Goal: Information Seeking & Learning: Learn about a topic

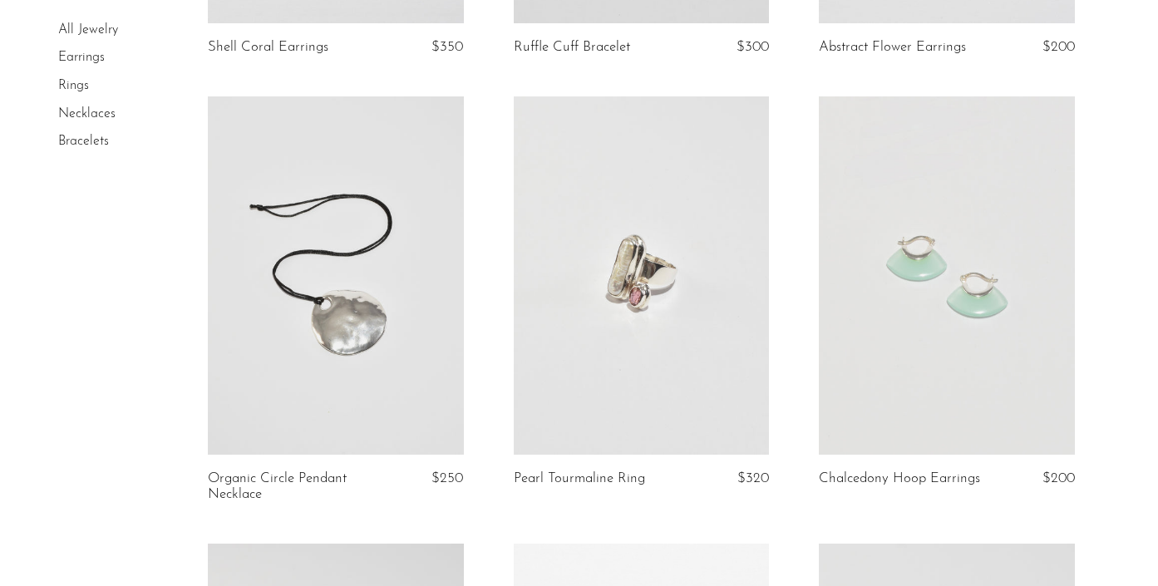
scroll to position [491, 0]
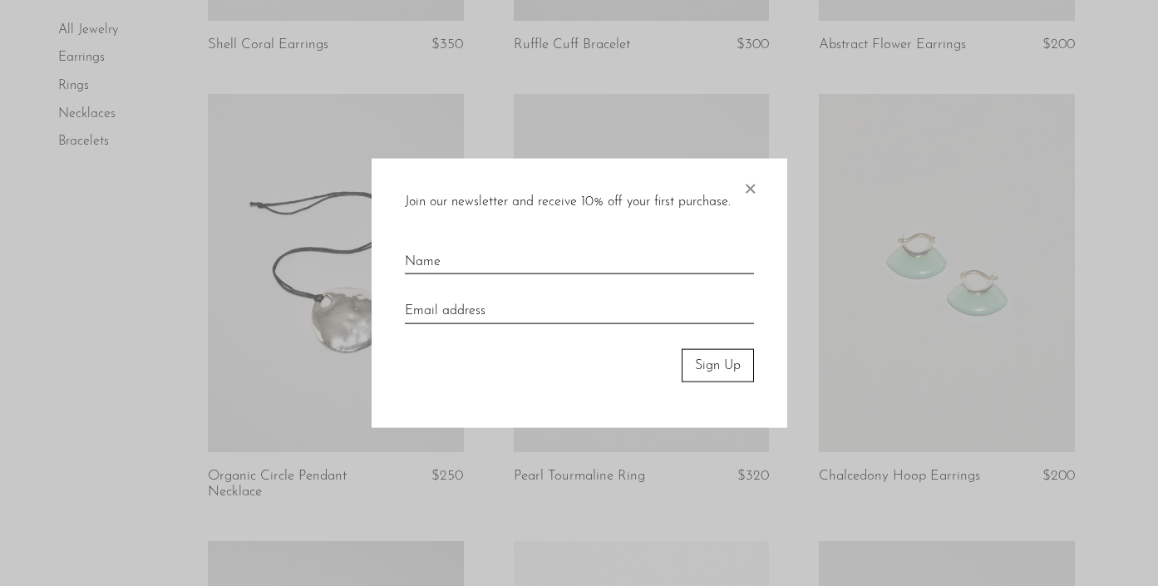
click at [753, 190] on span "×" at bounding box center [750, 184] width 17 height 53
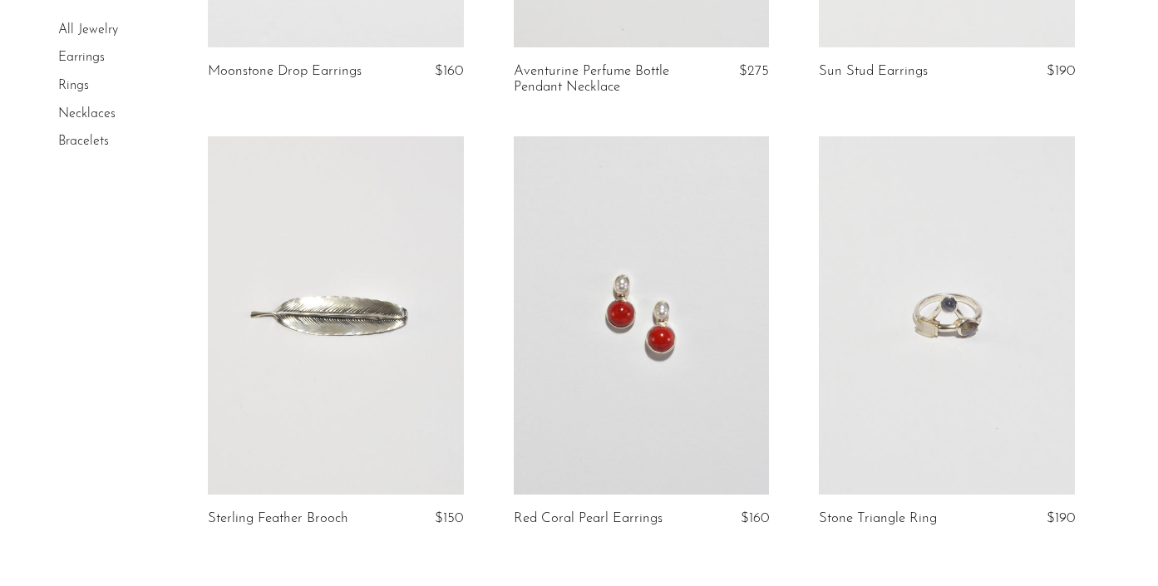
scroll to position [5053, 0]
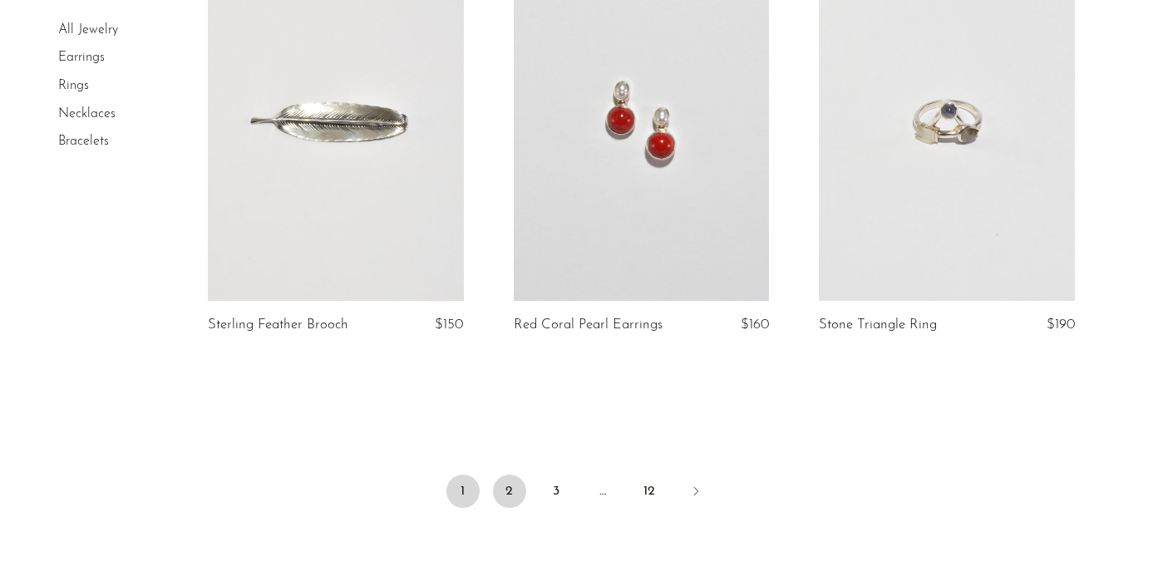
click at [507, 492] on link "2" at bounding box center [509, 491] width 33 height 33
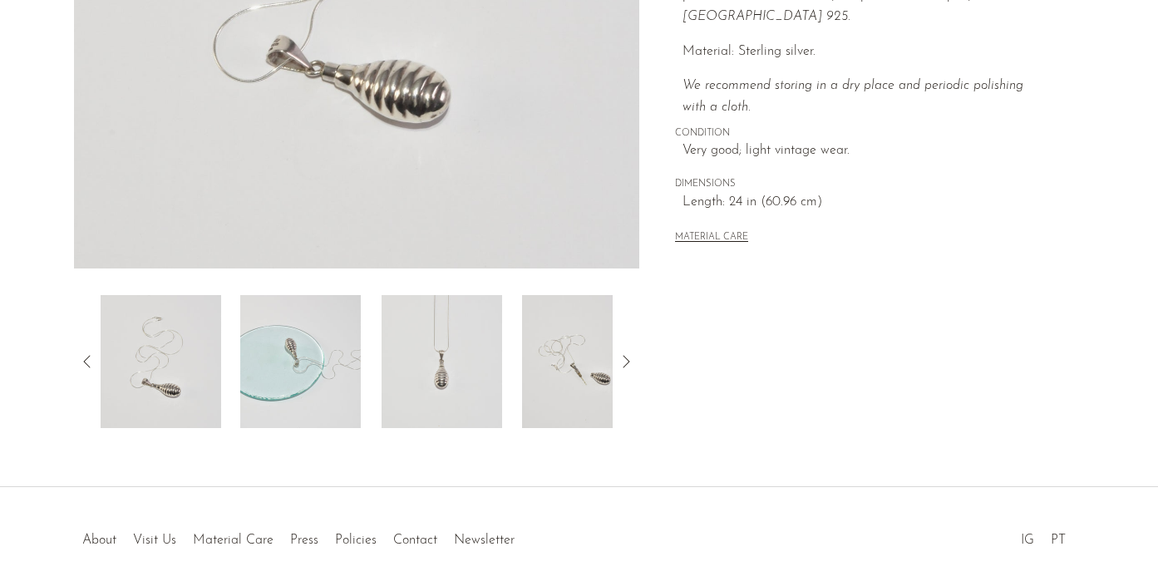
scroll to position [431, 0]
click at [417, 356] on img at bounding box center [442, 362] width 121 height 133
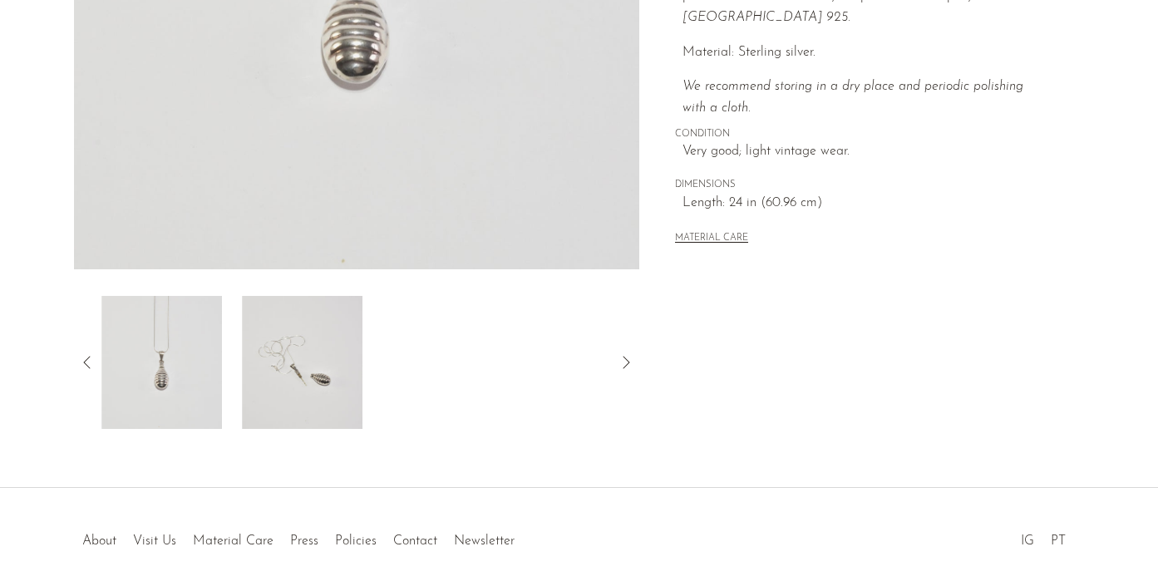
scroll to position [356, 0]
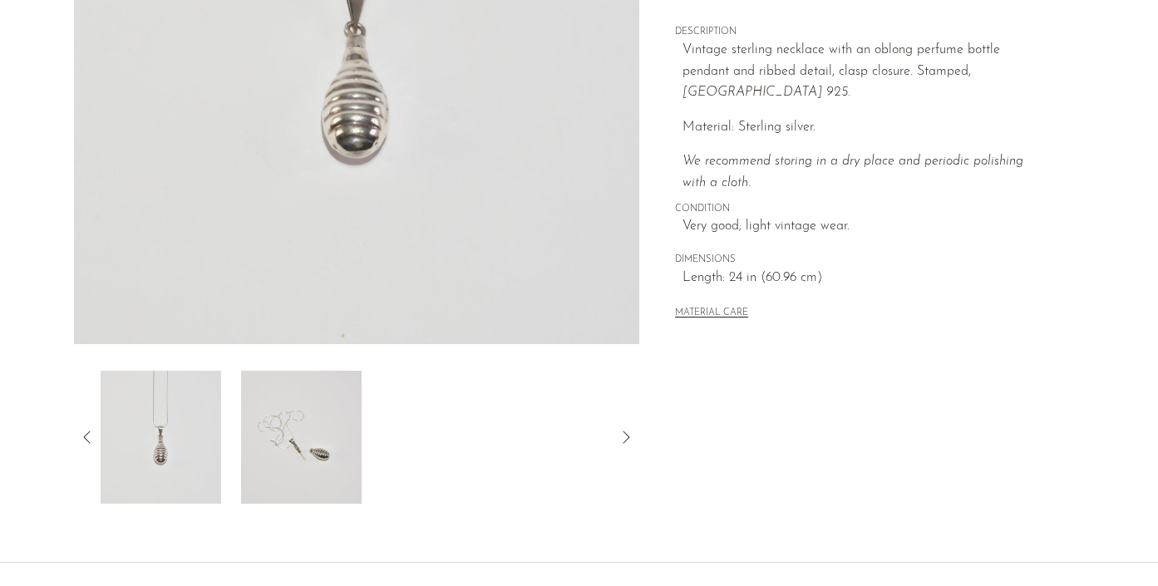
click at [313, 432] on img at bounding box center [300, 437] width 121 height 133
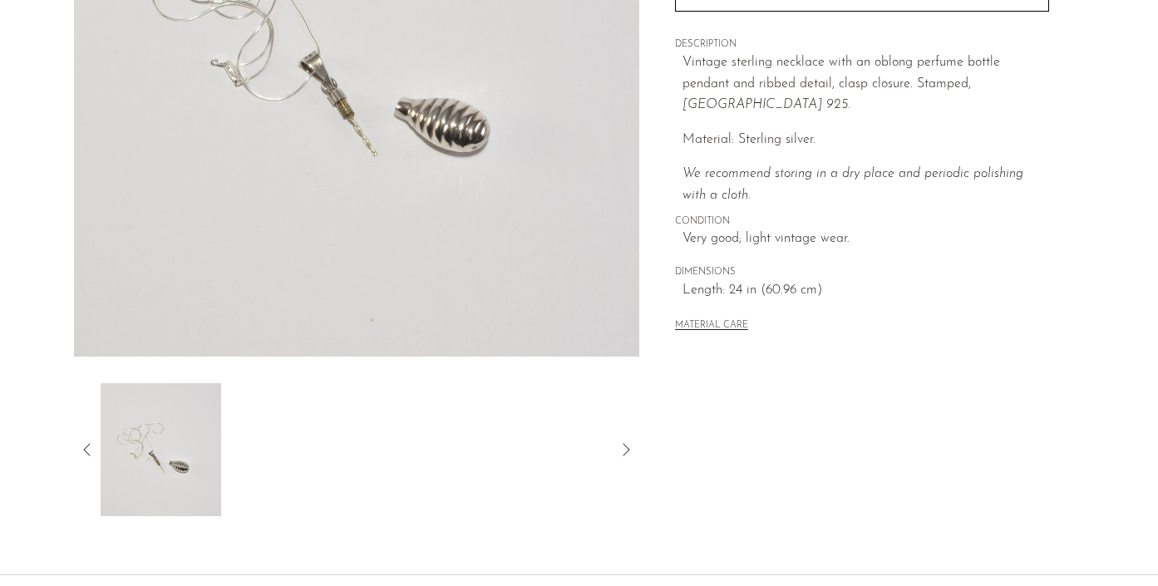
scroll to position [366, 0]
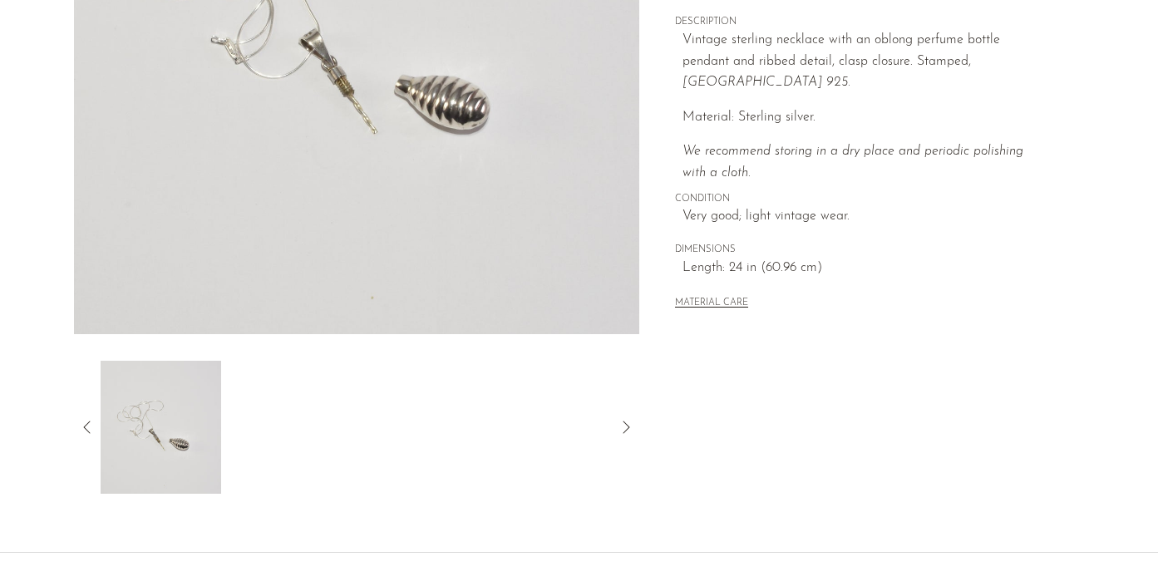
click at [88, 434] on icon at bounding box center [87, 427] width 20 height 20
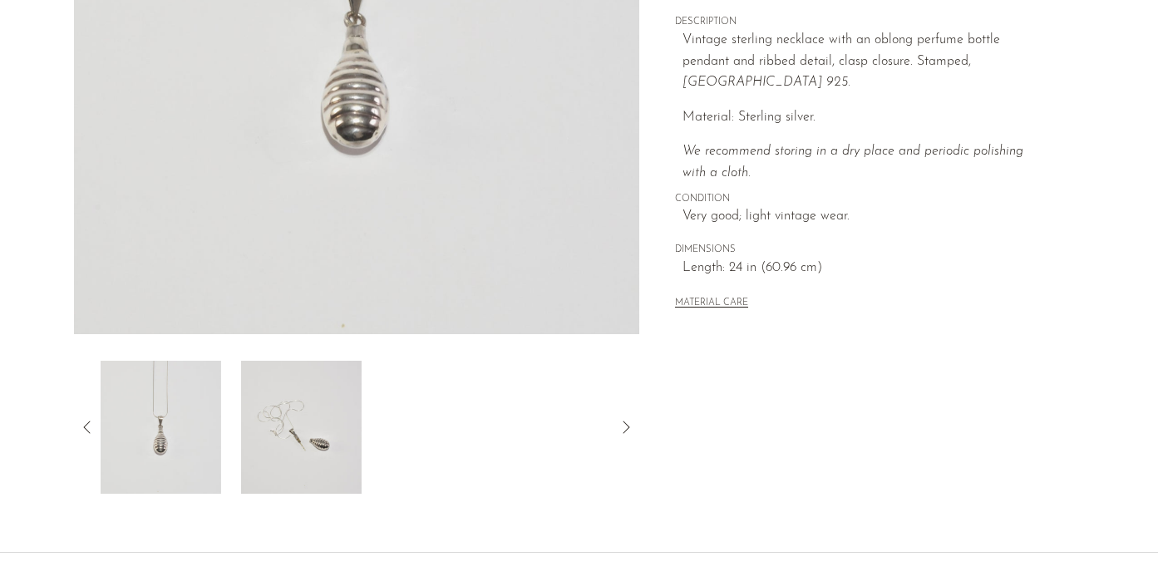
click at [208, 432] on img at bounding box center [160, 427] width 121 height 133
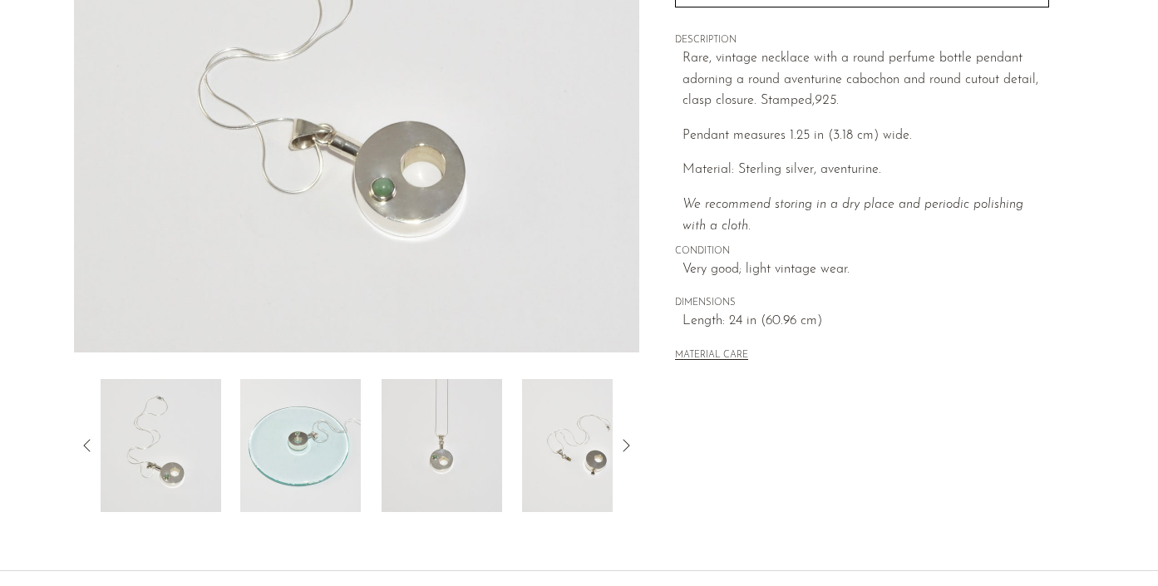
scroll to position [351, 0]
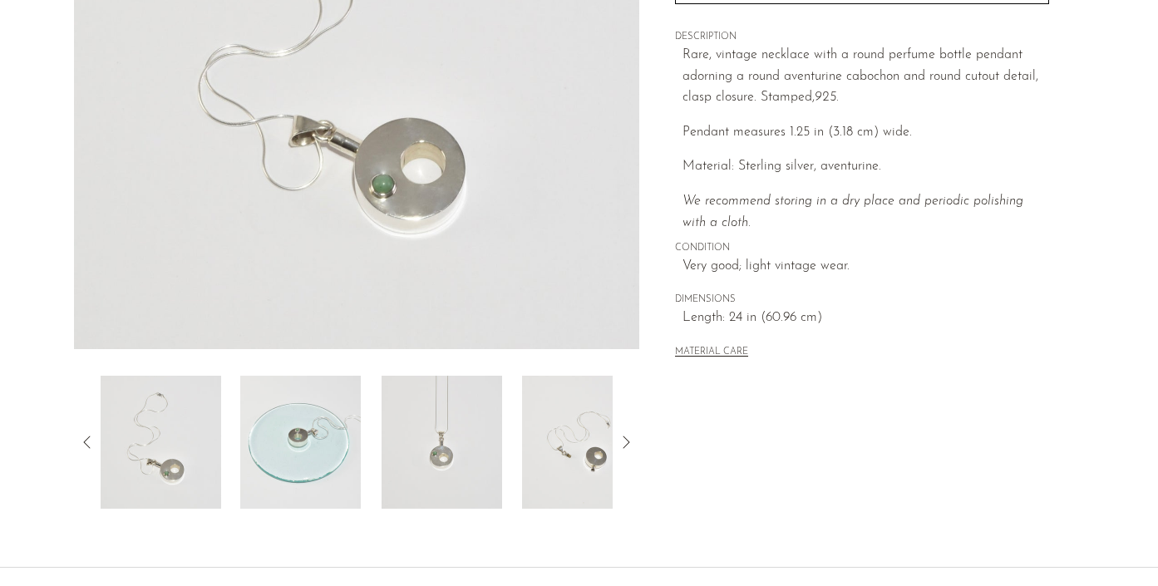
click at [339, 463] on img at bounding box center [300, 442] width 121 height 133
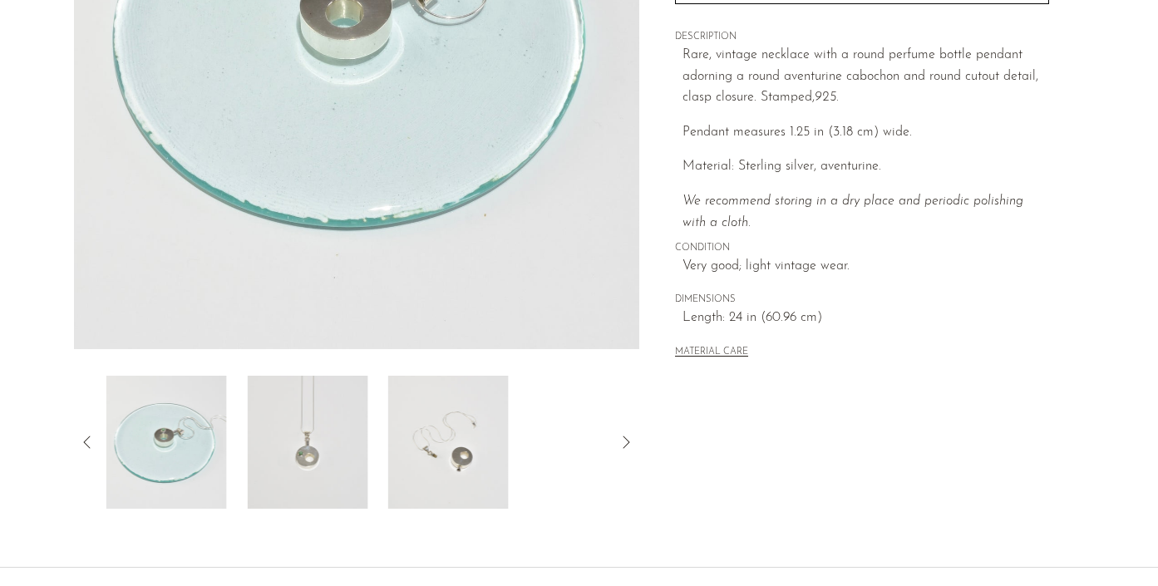
click at [415, 447] on img at bounding box center [448, 442] width 121 height 133
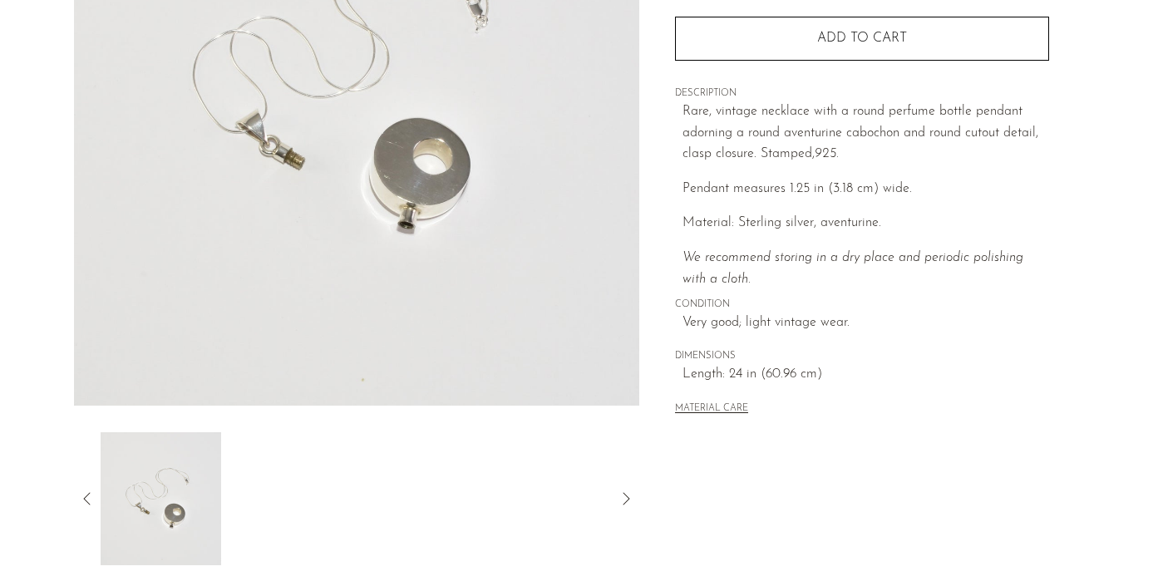
scroll to position [298, 0]
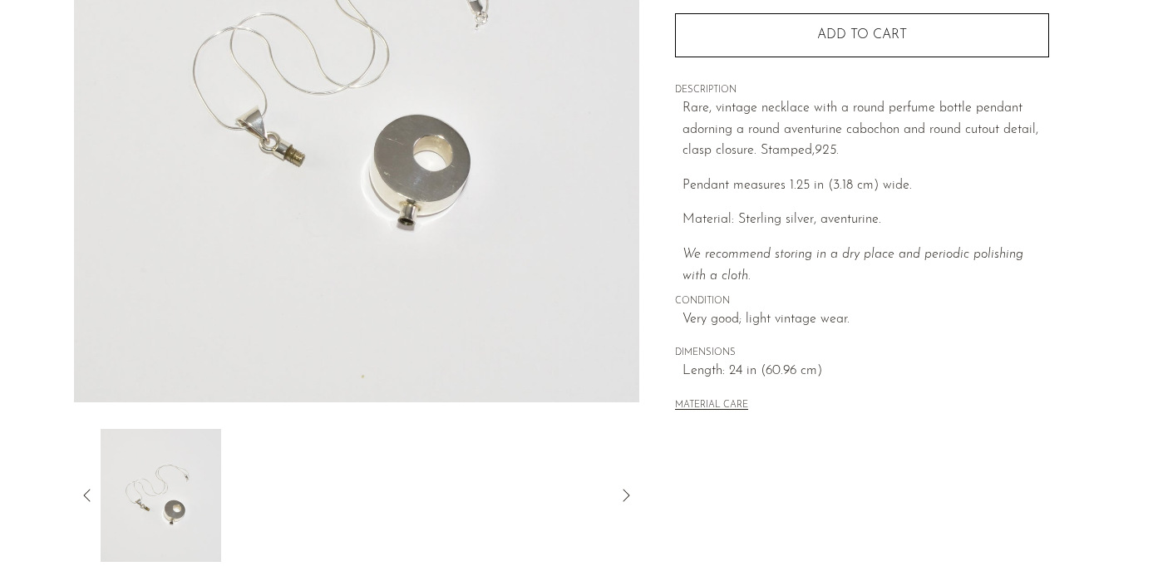
click at [180, 488] on img at bounding box center [160, 495] width 121 height 133
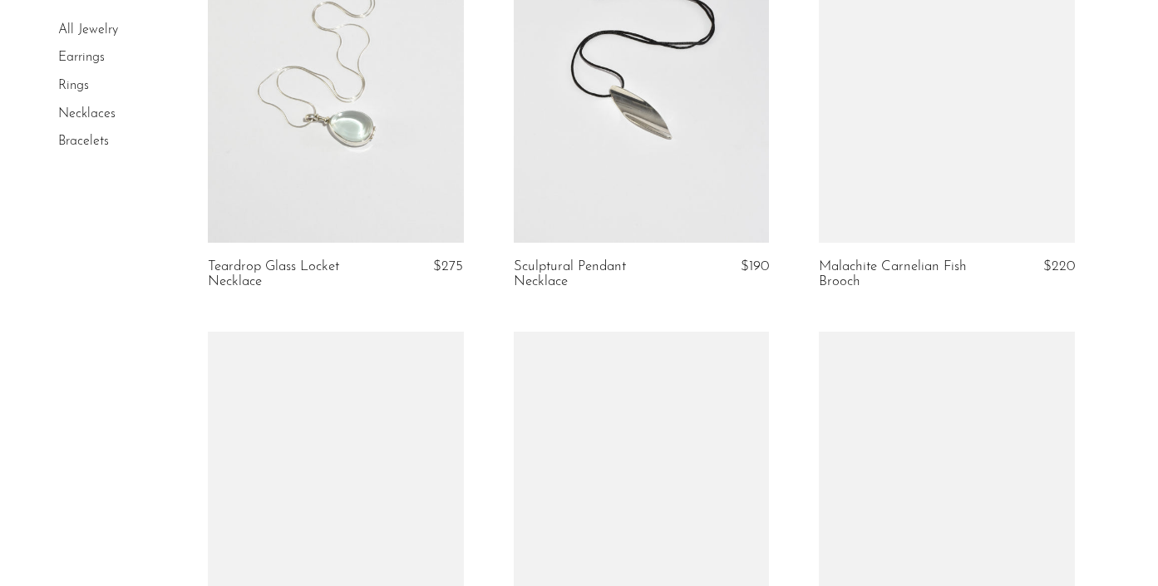
scroll to position [3297, 0]
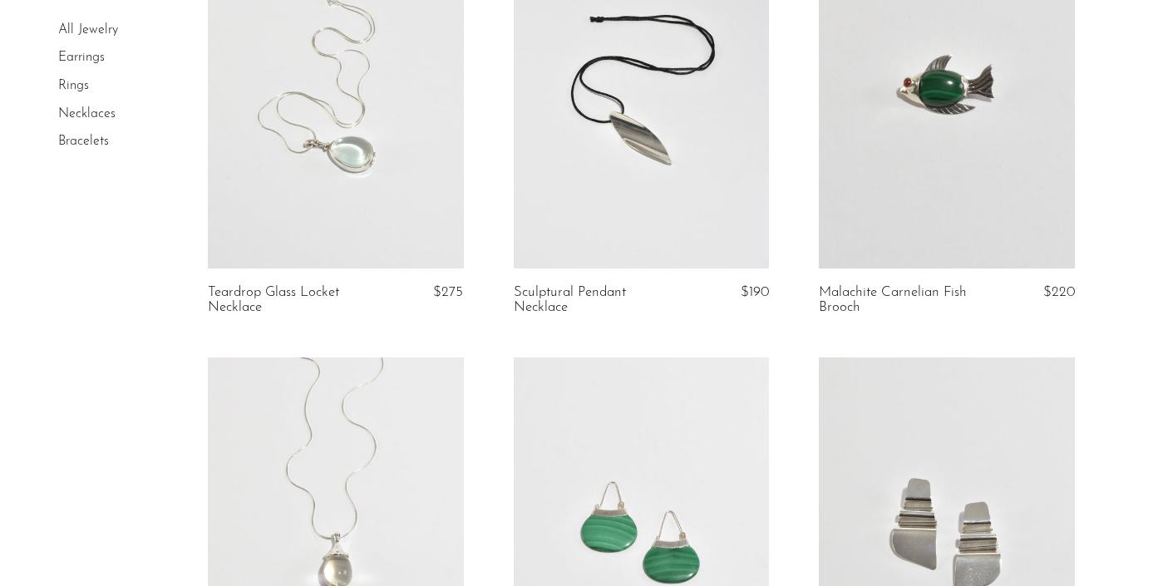
drag, startPoint x: 424, startPoint y: 170, endPoint x: 816, endPoint y: 7, distance: 424.2
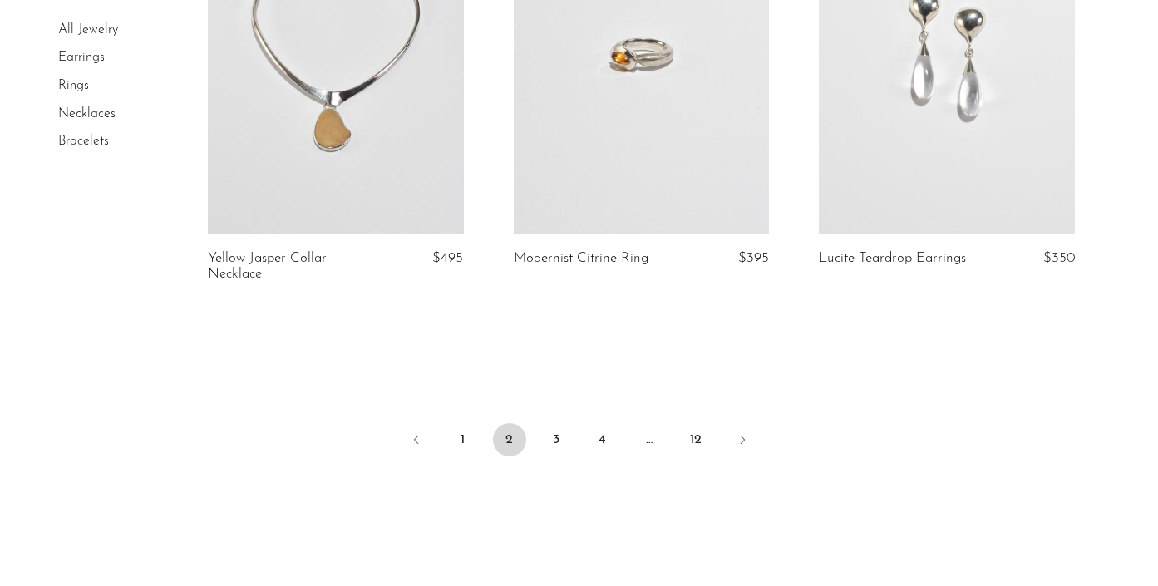
scroll to position [5197, 0]
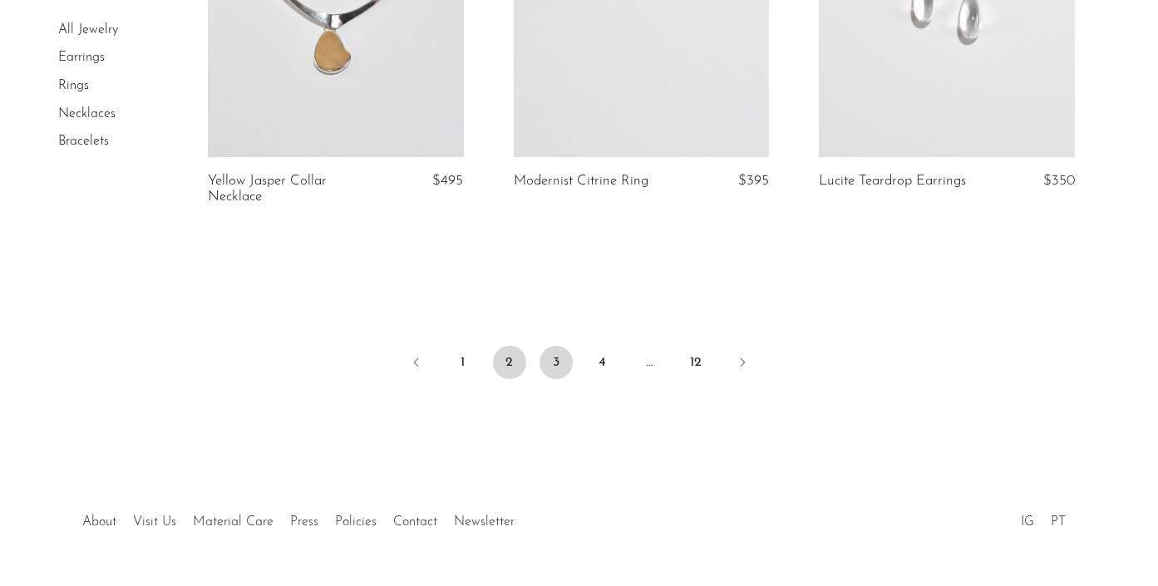
click at [564, 353] on link "3" at bounding box center [556, 362] width 33 height 33
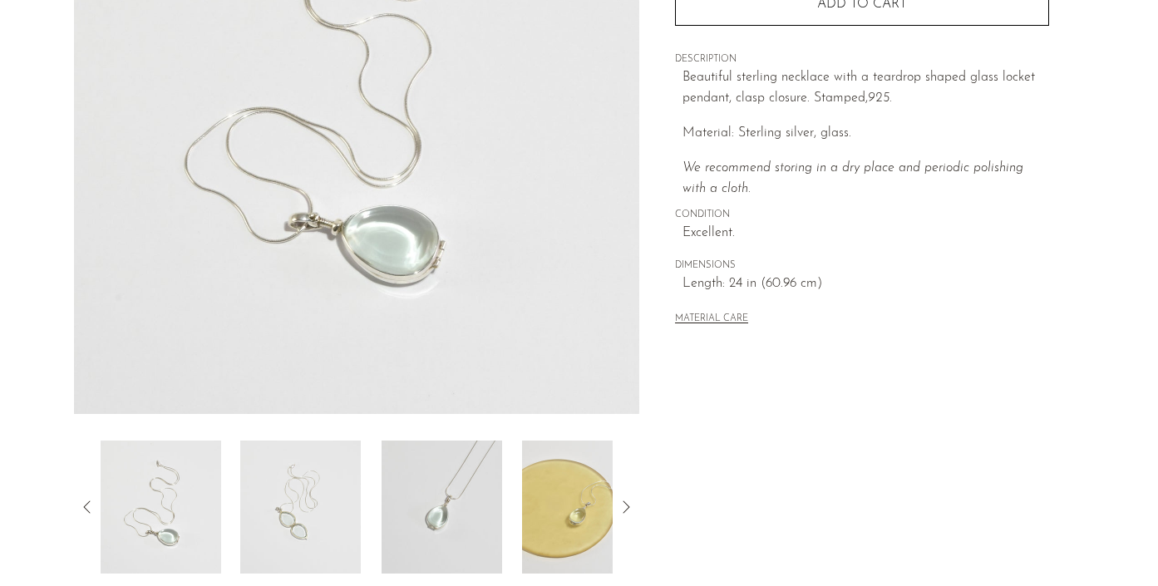
scroll to position [357, 0]
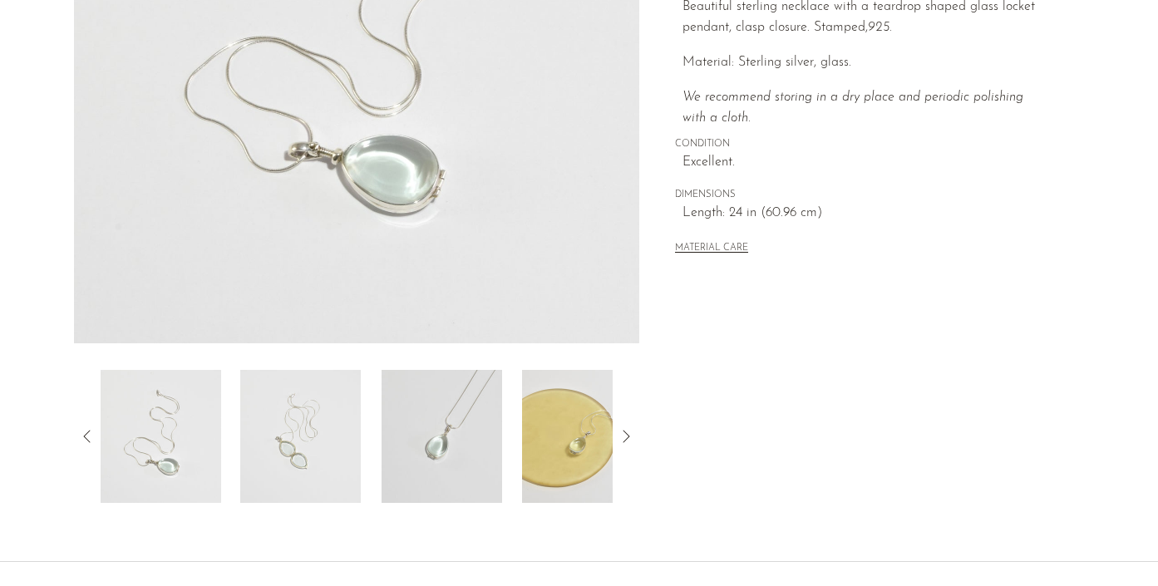
click at [323, 437] on img at bounding box center [300, 436] width 121 height 133
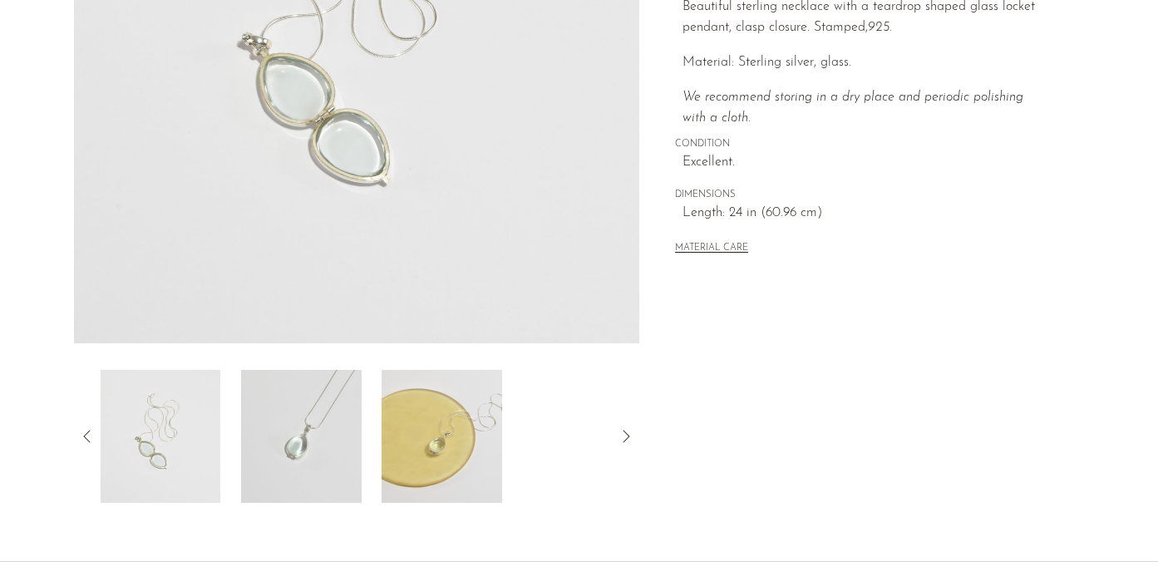
click at [288, 446] on img at bounding box center [301, 436] width 121 height 133
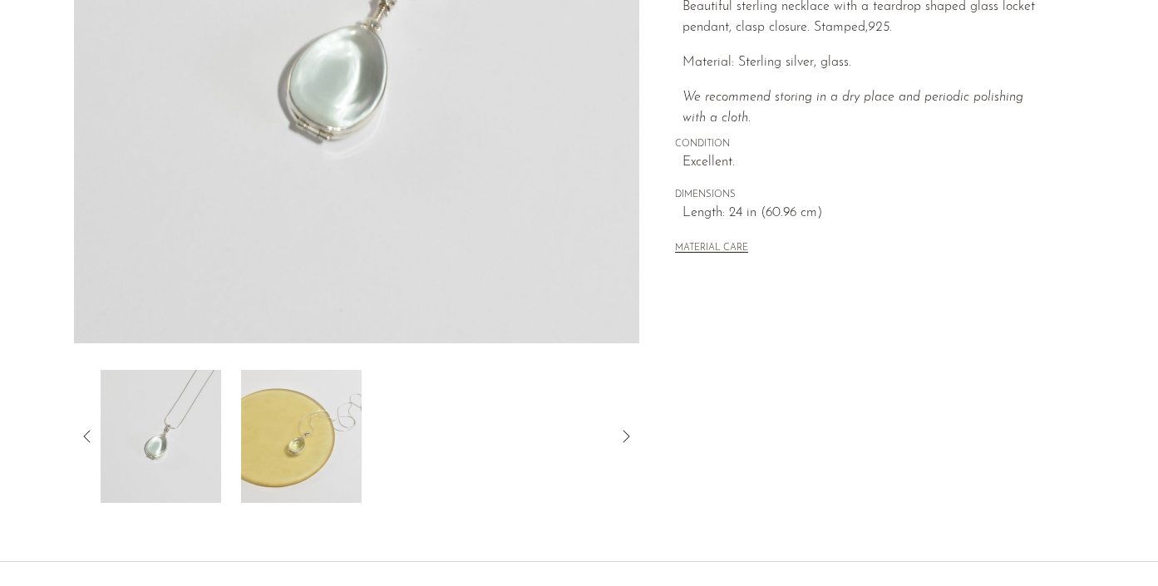
click at [301, 442] on img at bounding box center [301, 436] width 121 height 133
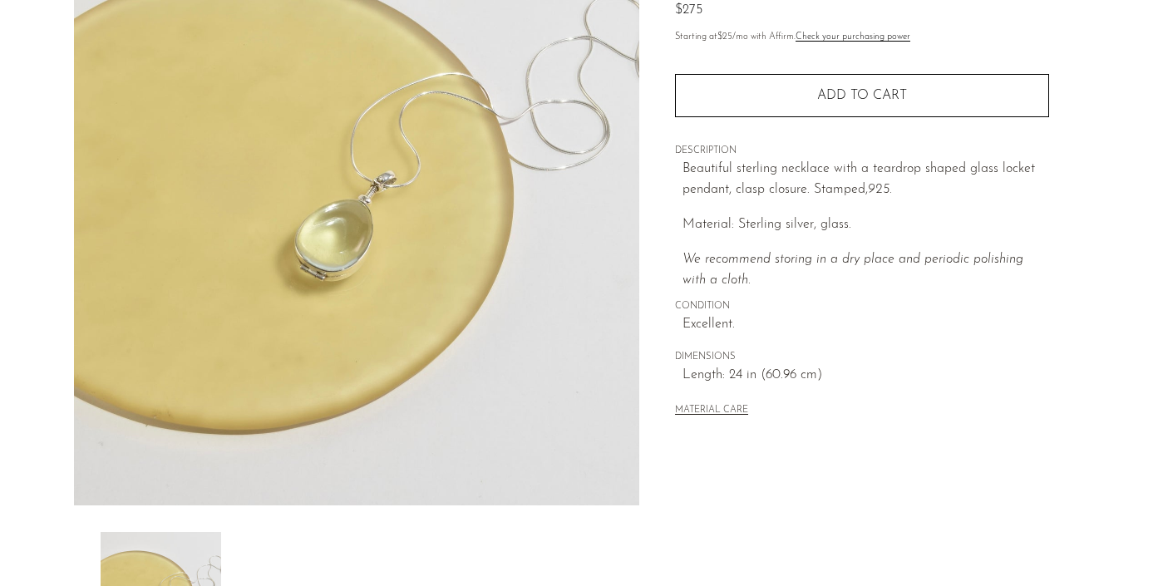
scroll to position [307, 0]
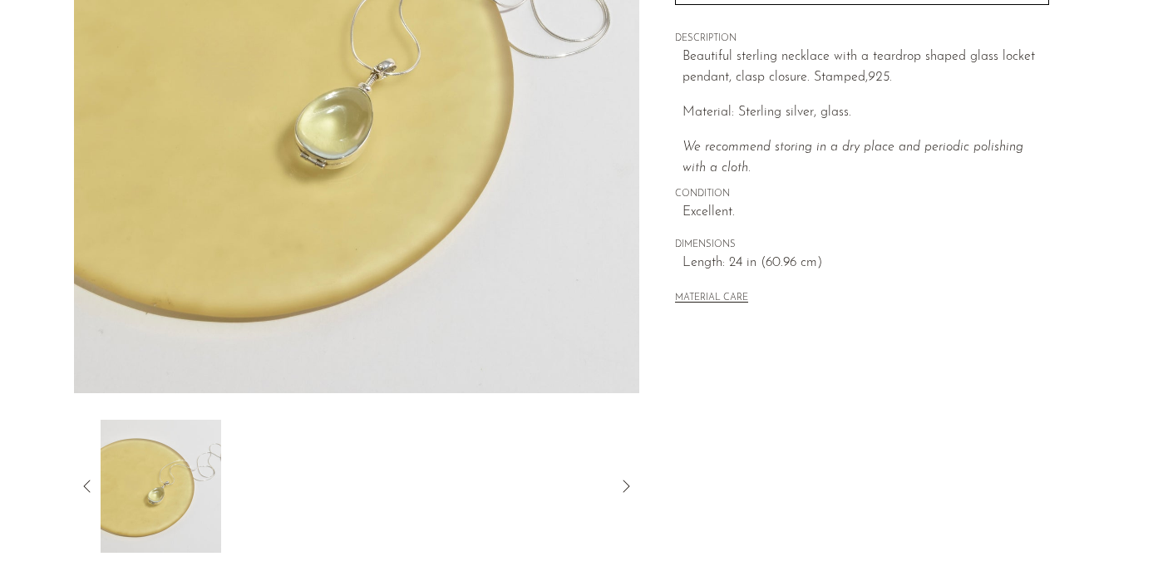
click at [92, 485] on icon at bounding box center [87, 486] width 20 height 20
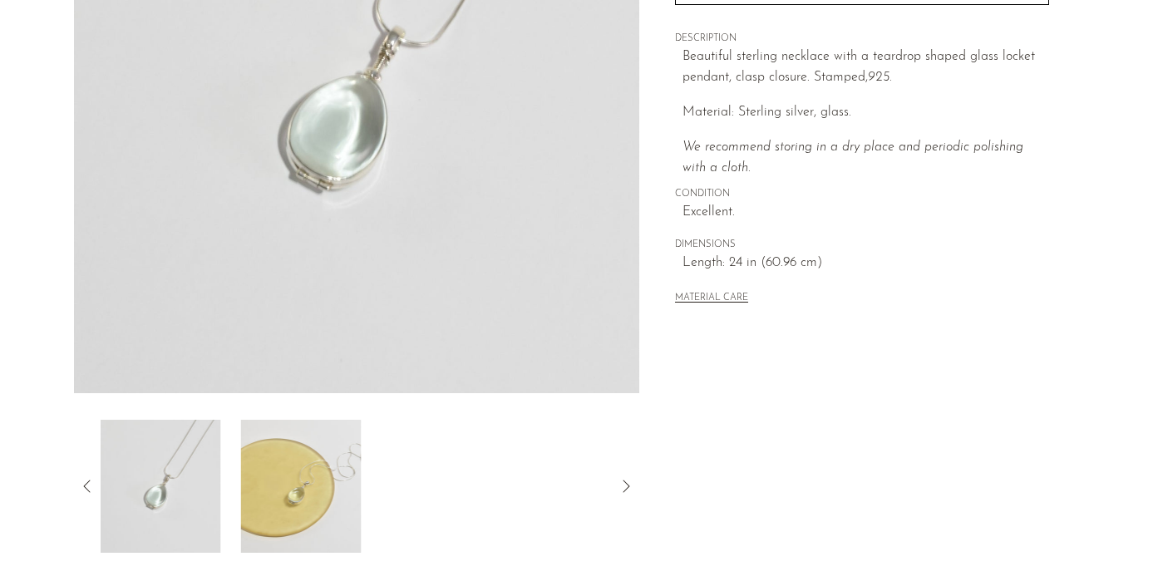
click at [92, 485] on icon at bounding box center [87, 486] width 20 height 20
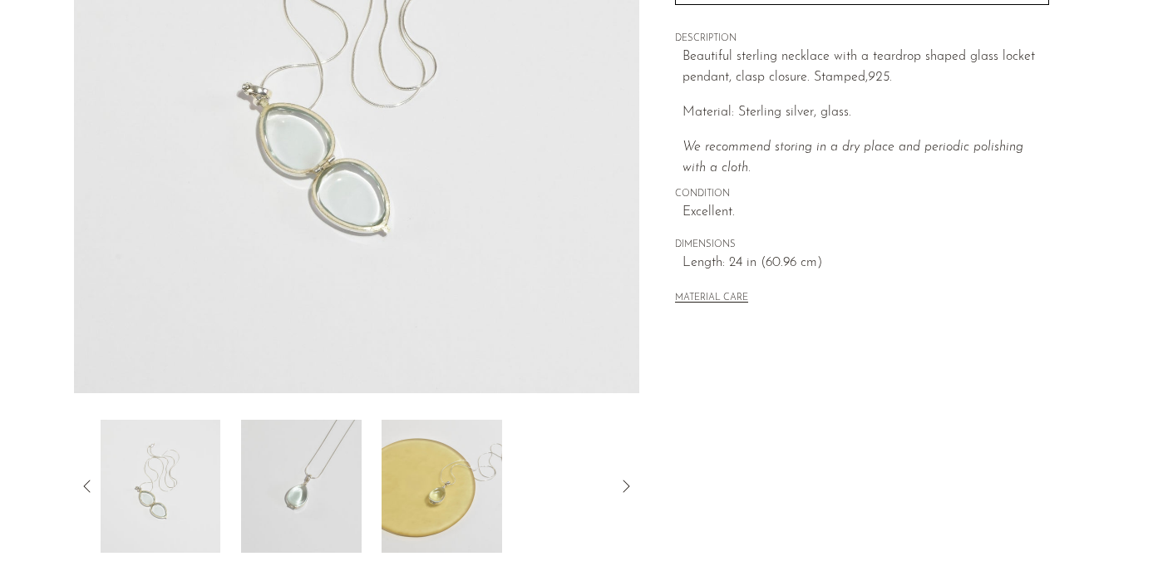
click at [92, 485] on icon at bounding box center [87, 486] width 20 height 20
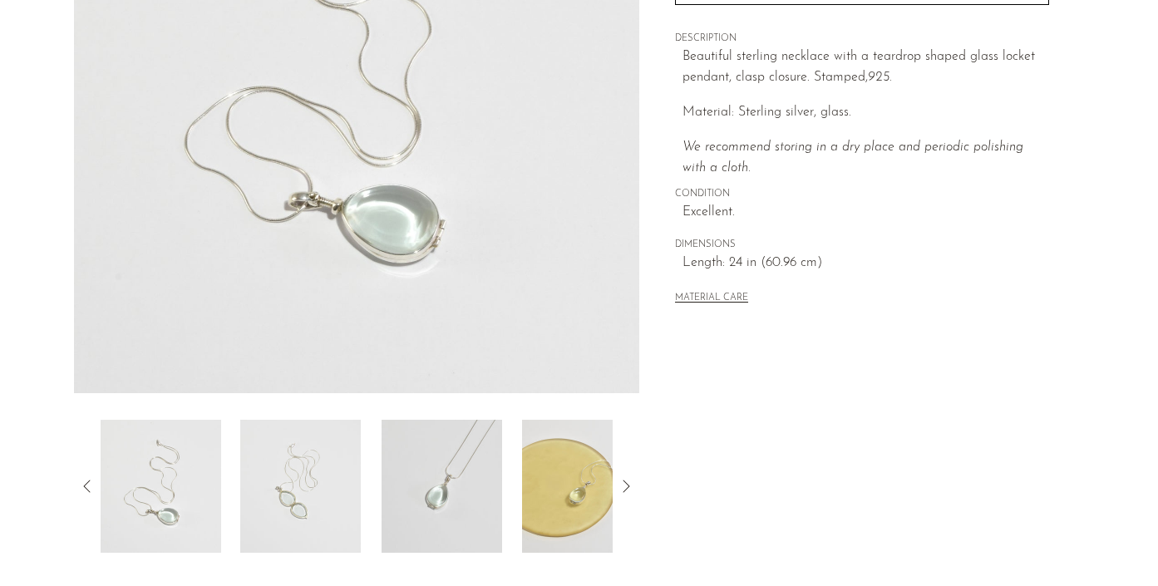
click at [92, 485] on icon at bounding box center [87, 486] width 20 height 20
click at [422, 248] on img at bounding box center [357, 82] width 566 height 624
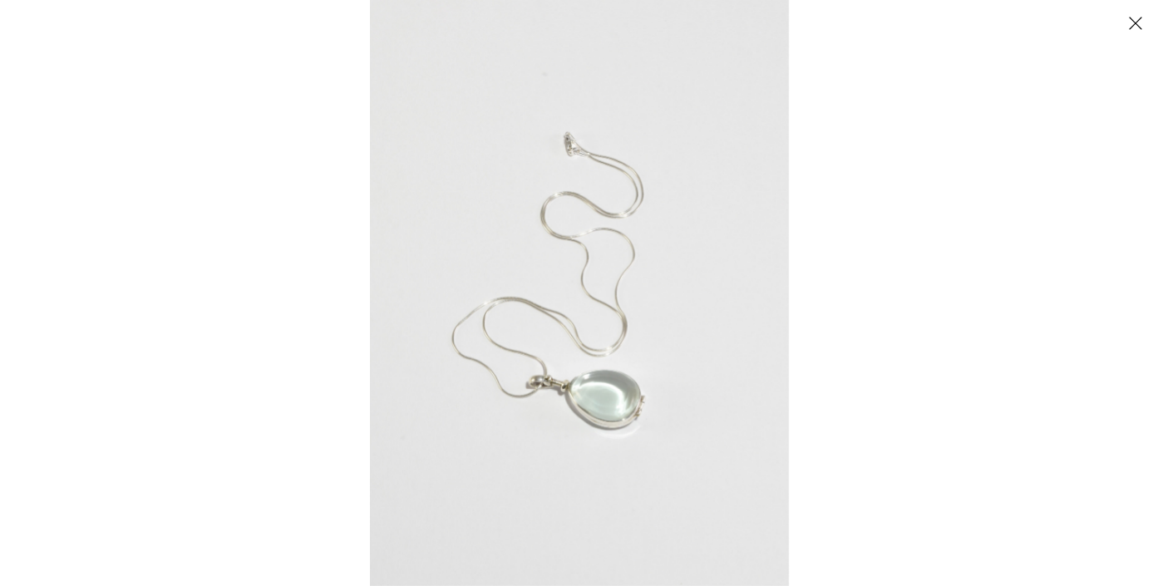
click at [309, 292] on div at bounding box center [579, 293] width 1158 height 586
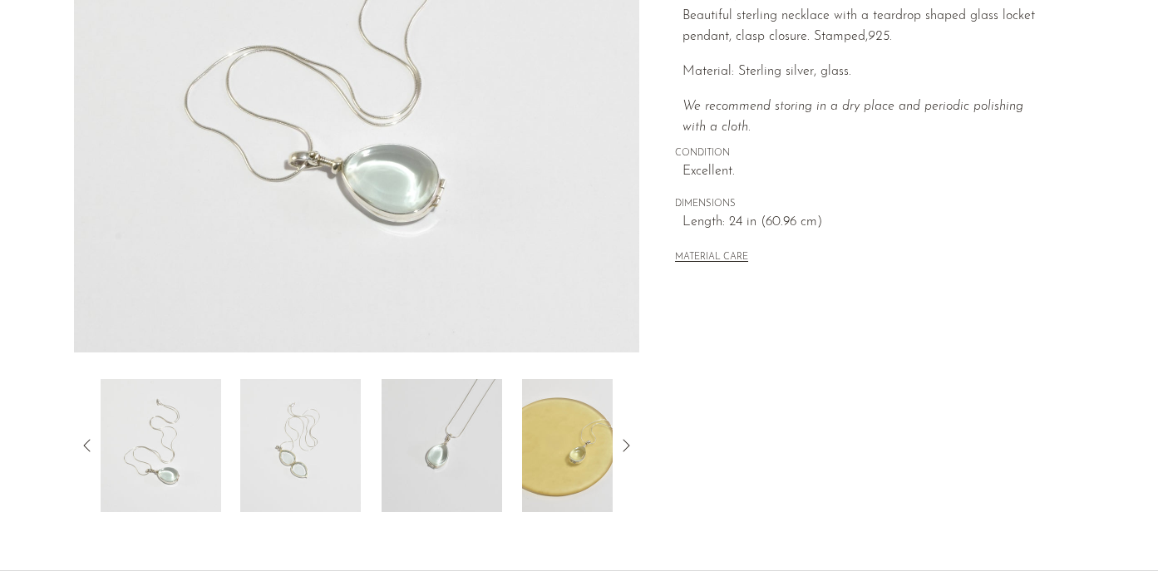
scroll to position [366, 0]
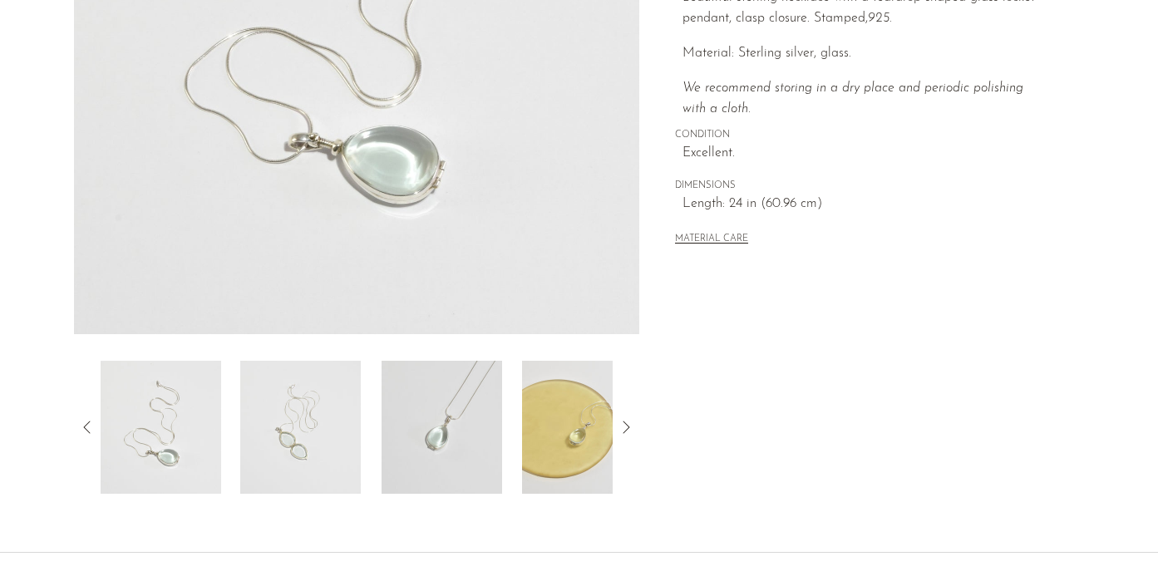
click at [277, 407] on img at bounding box center [300, 427] width 121 height 133
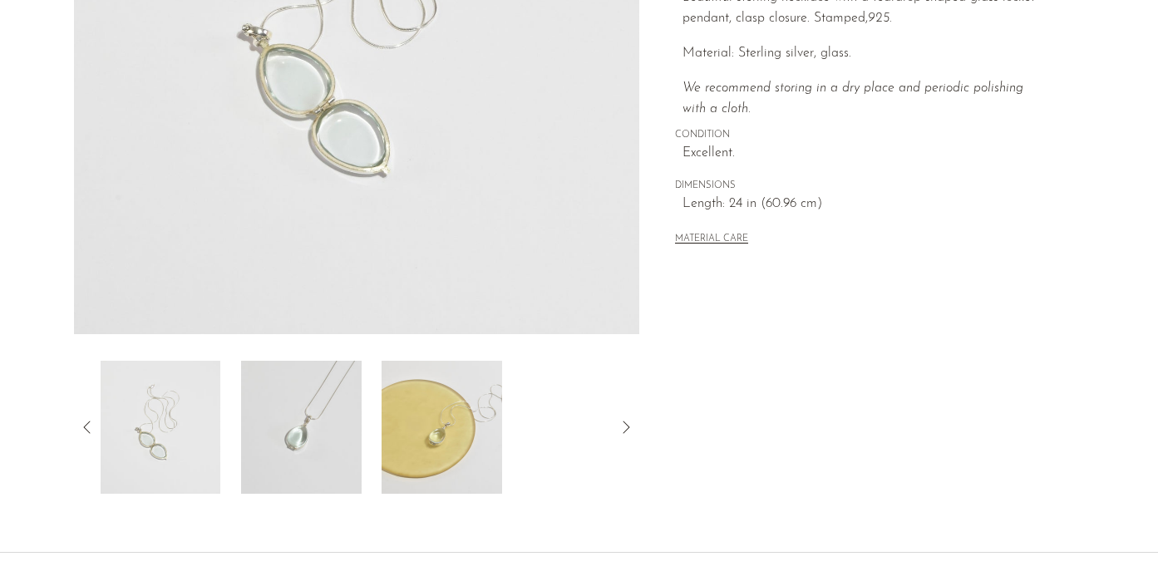
click at [335, 432] on img at bounding box center [301, 427] width 121 height 133
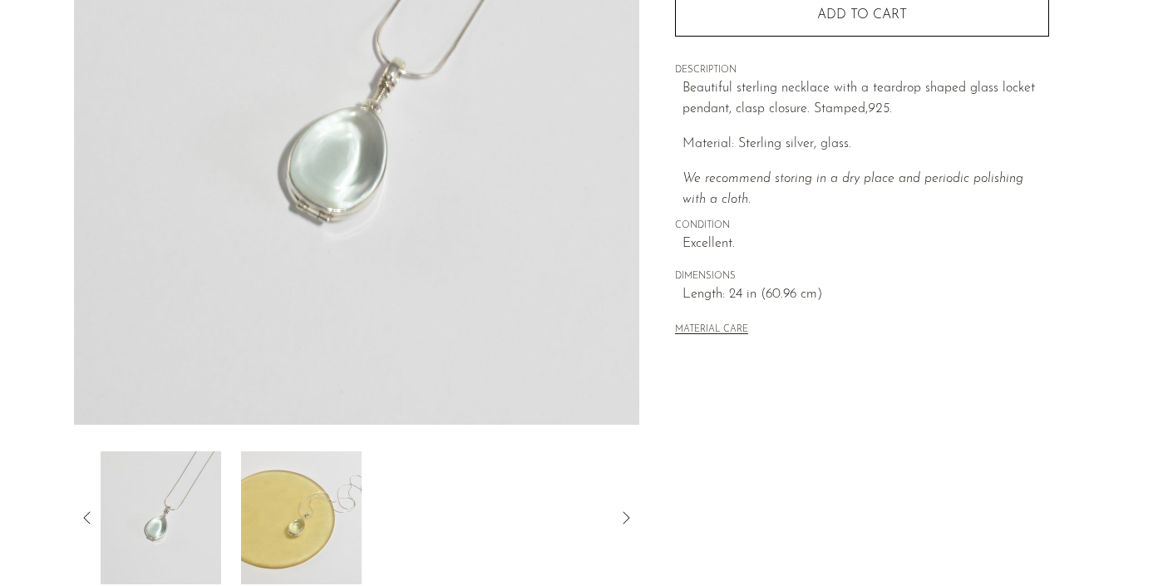
scroll to position [302, 0]
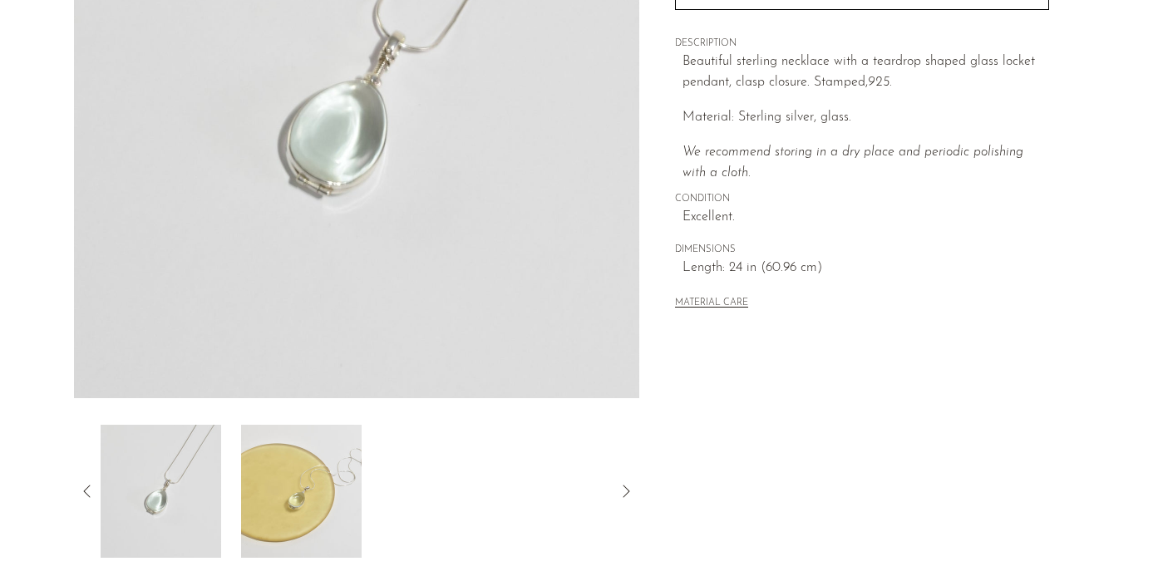
click at [330, 491] on img at bounding box center [300, 491] width 121 height 133
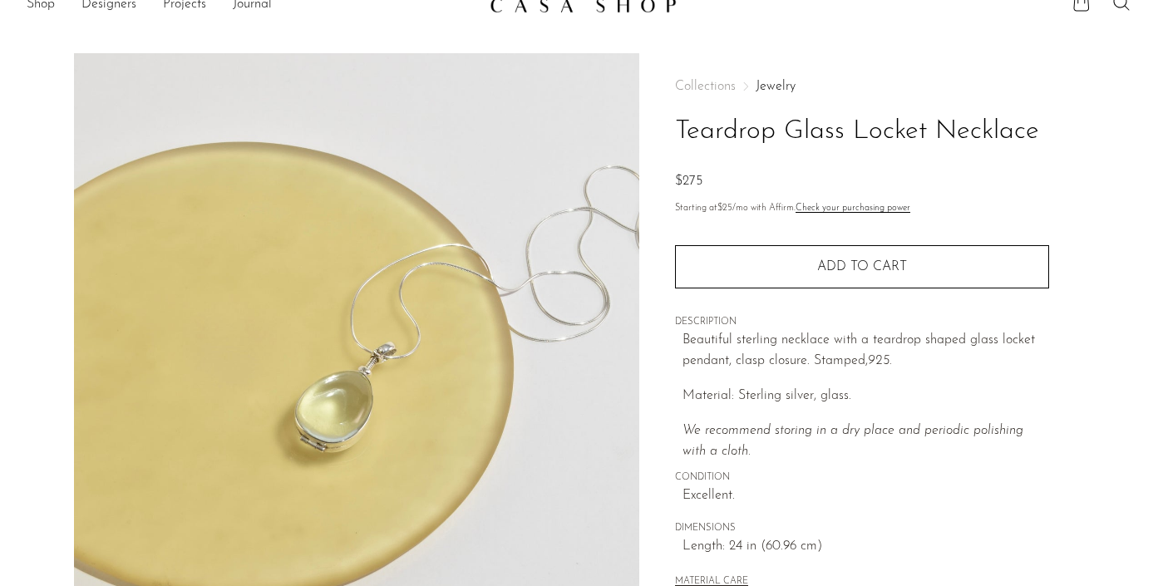
scroll to position [0, 0]
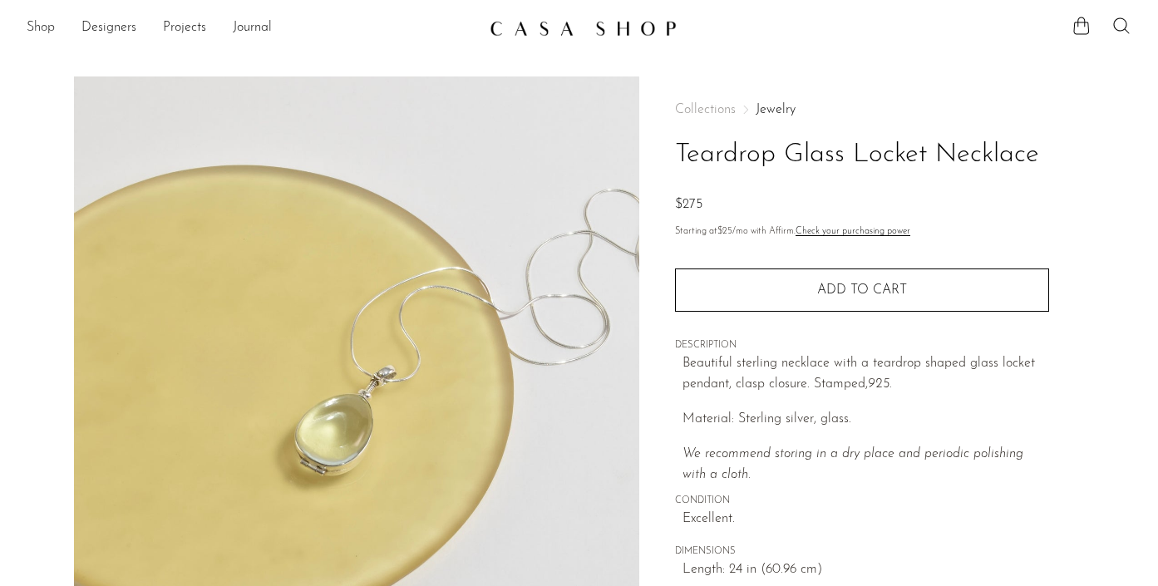
click at [43, 27] on link "Shop" at bounding box center [41, 28] width 28 height 22
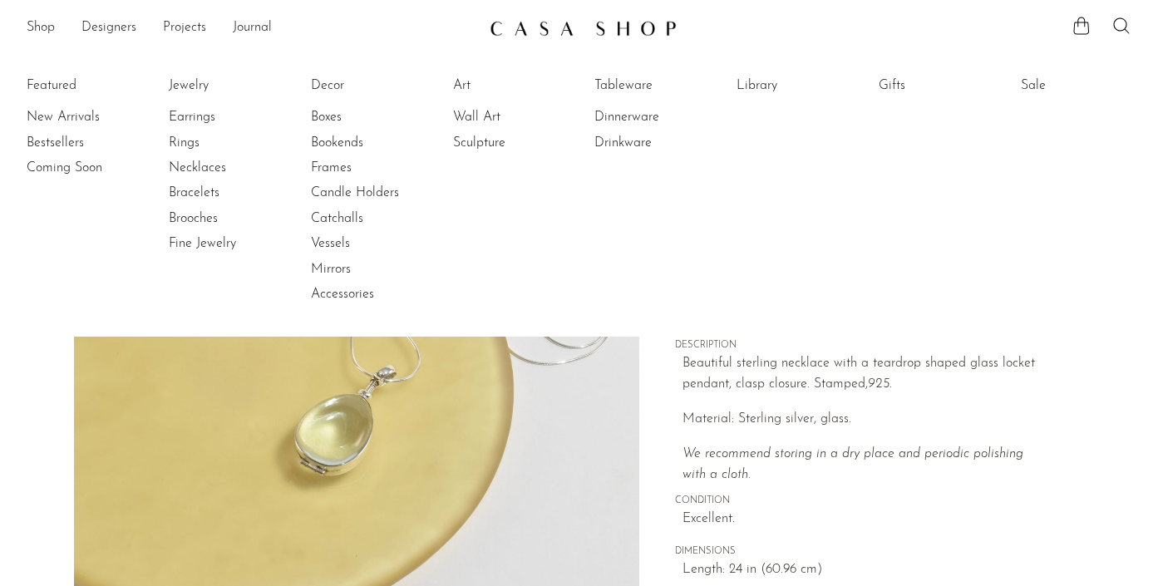
click at [35, 376] on section "Teardrop Glass Locket Necklace $275" at bounding box center [579, 468] width 1158 height 783
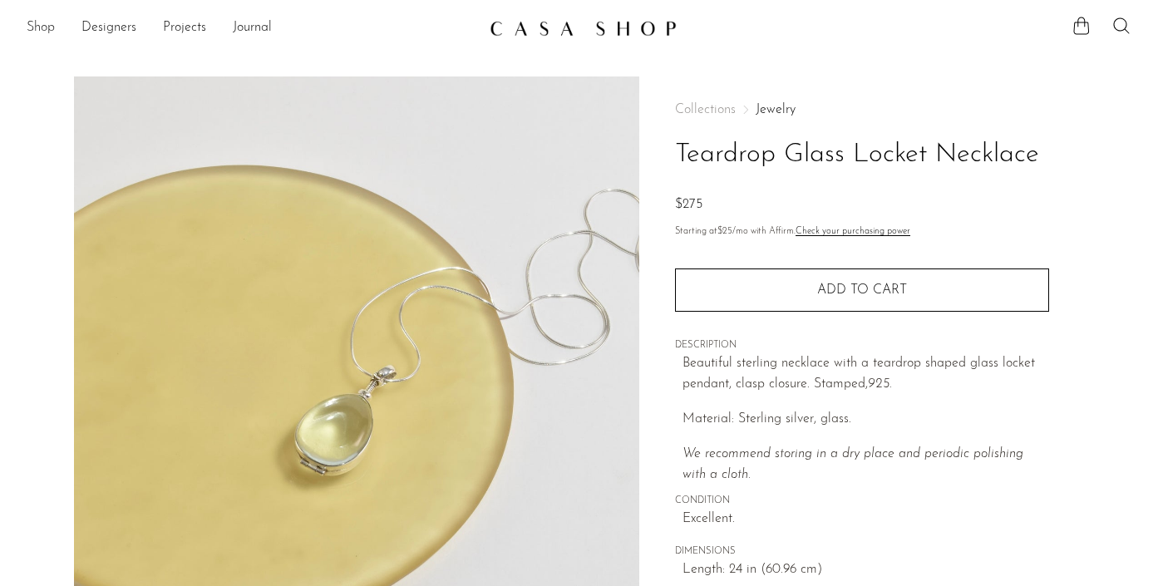
click at [0, 0] on section "Shop Featured New Arrivals Bestsellers Coming Soon Jewelry Jewelry All Earrings…" at bounding box center [579, 21] width 1158 height 43
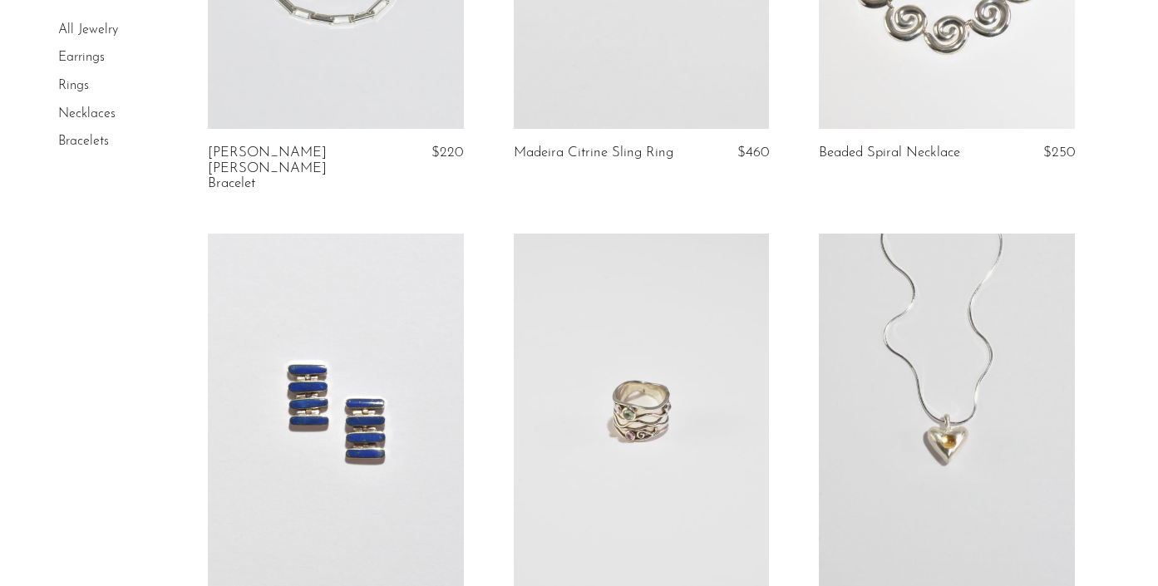
scroll to position [5048, 0]
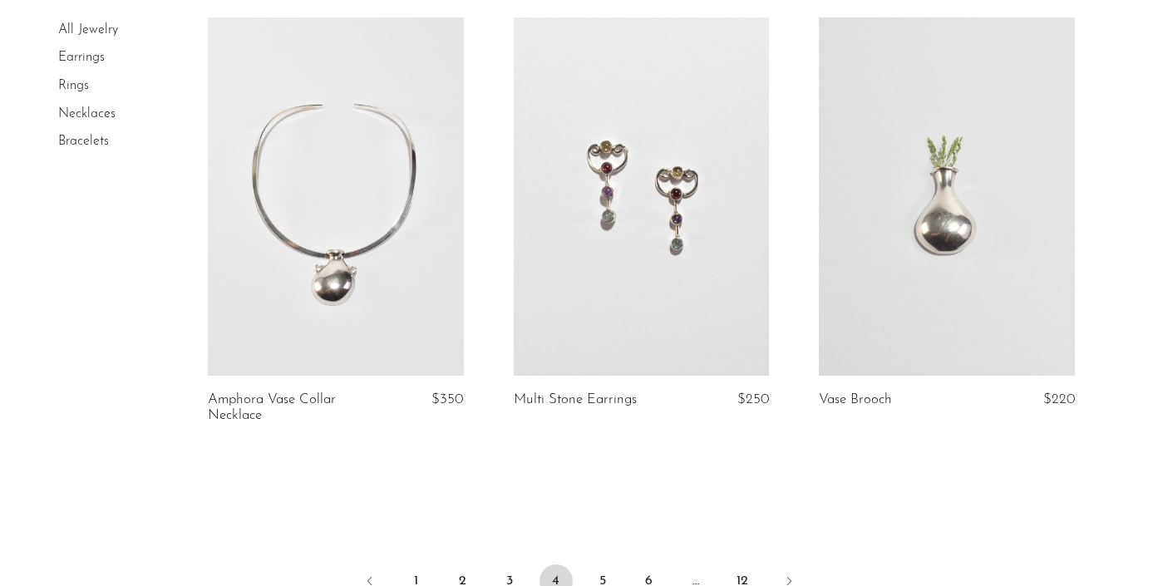
scroll to position [4994, 0]
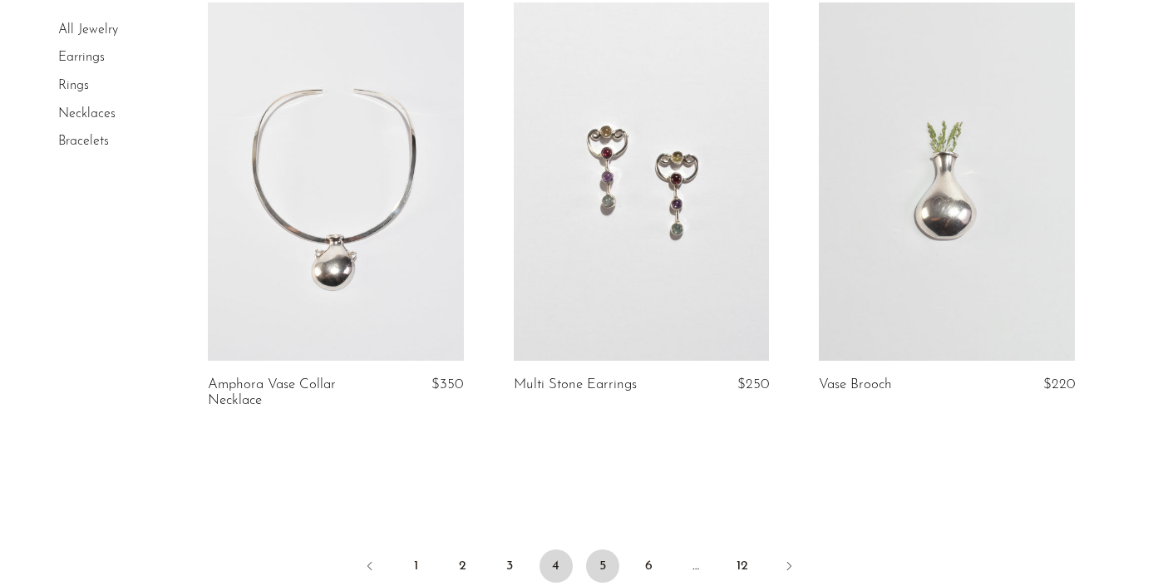
click at [600, 550] on link "5" at bounding box center [602, 566] width 33 height 33
click at [604, 550] on link "5" at bounding box center [602, 566] width 33 height 33
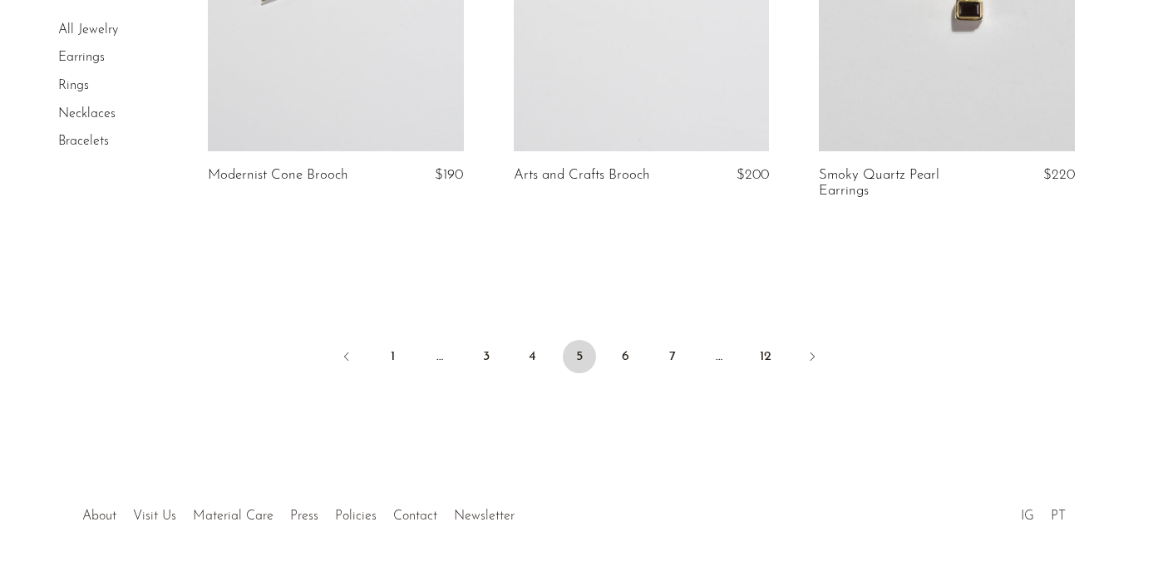
scroll to position [5289, 0]
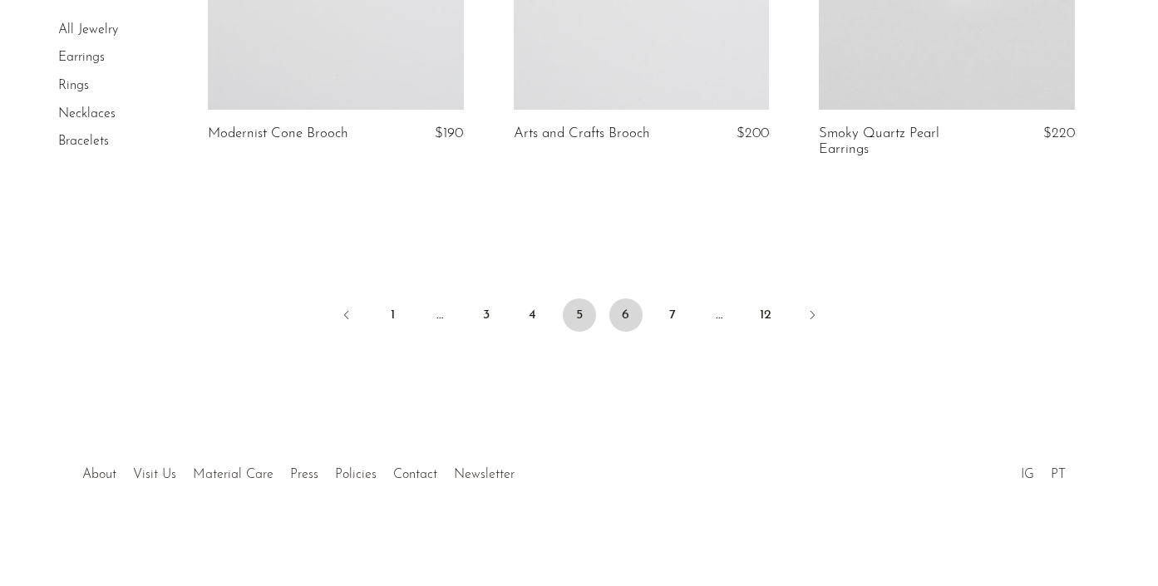
click at [631, 313] on link "6" at bounding box center [626, 315] width 33 height 33
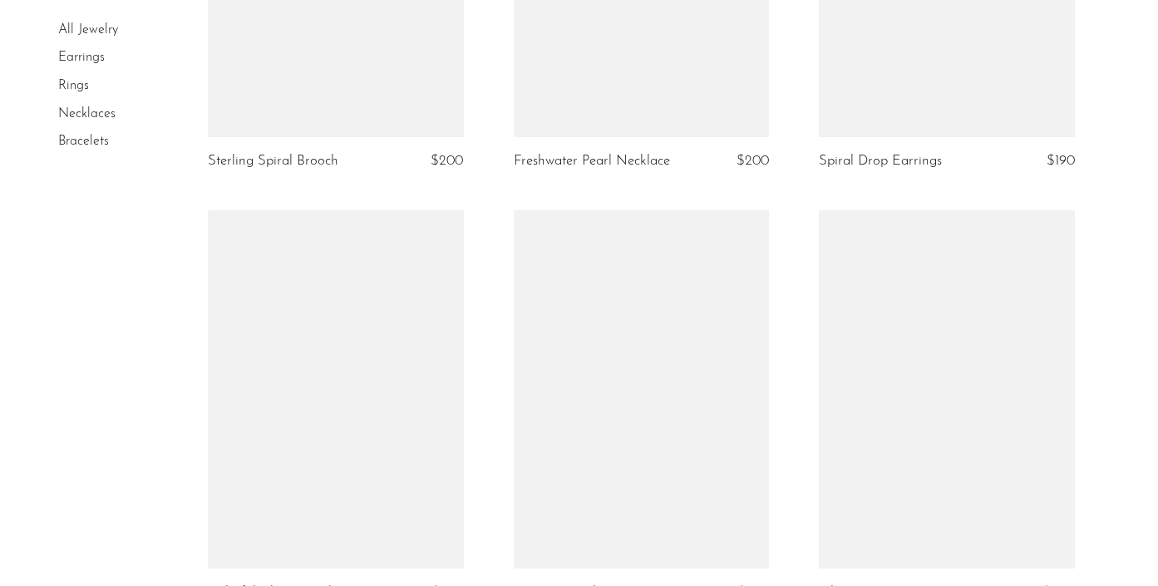
scroll to position [5008, 0]
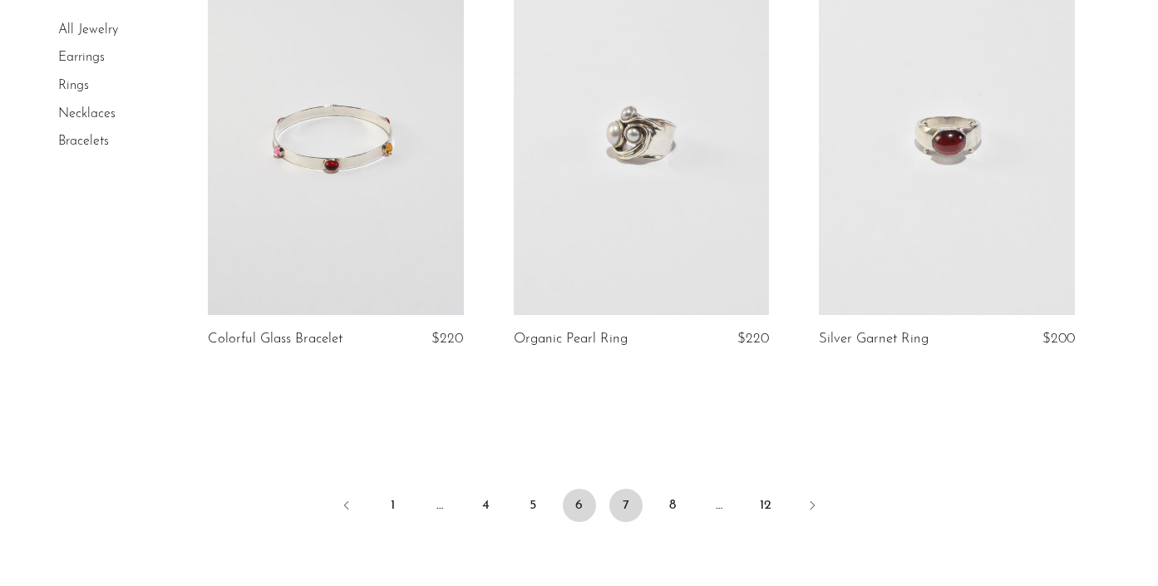
click at [616, 506] on link "7" at bounding box center [626, 505] width 33 height 33
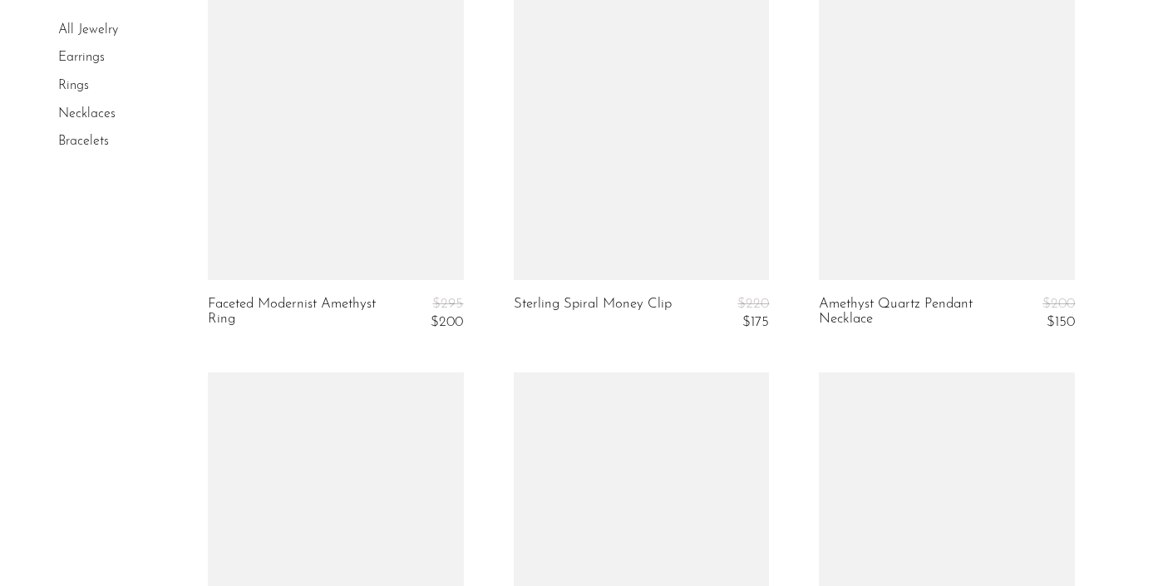
scroll to position [5112, 0]
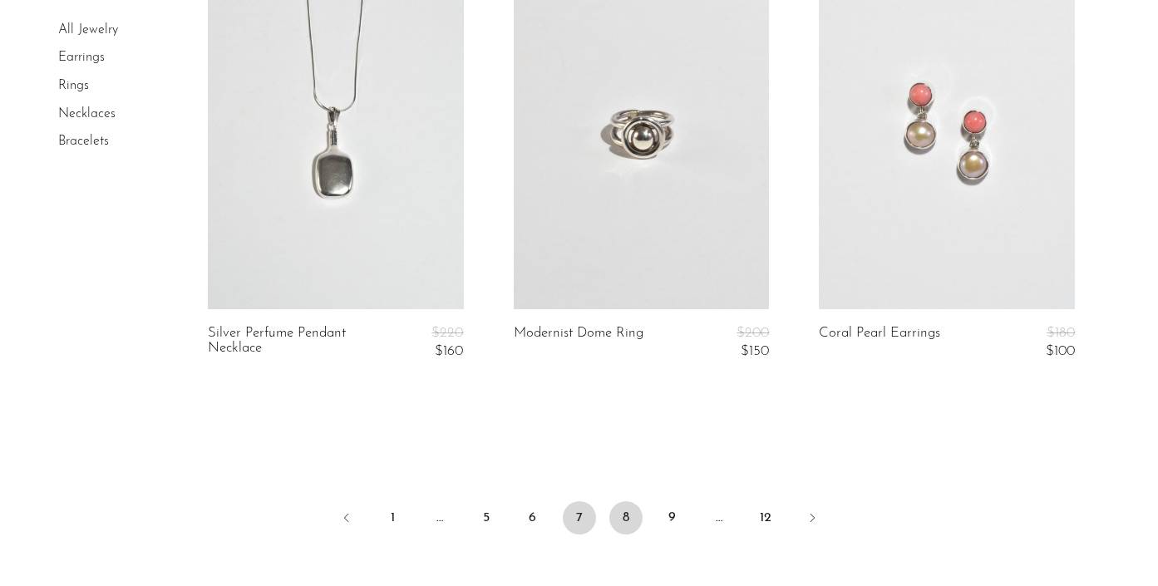
click at [632, 514] on link "8" at bounding box center [626, 517] width 33 height 33
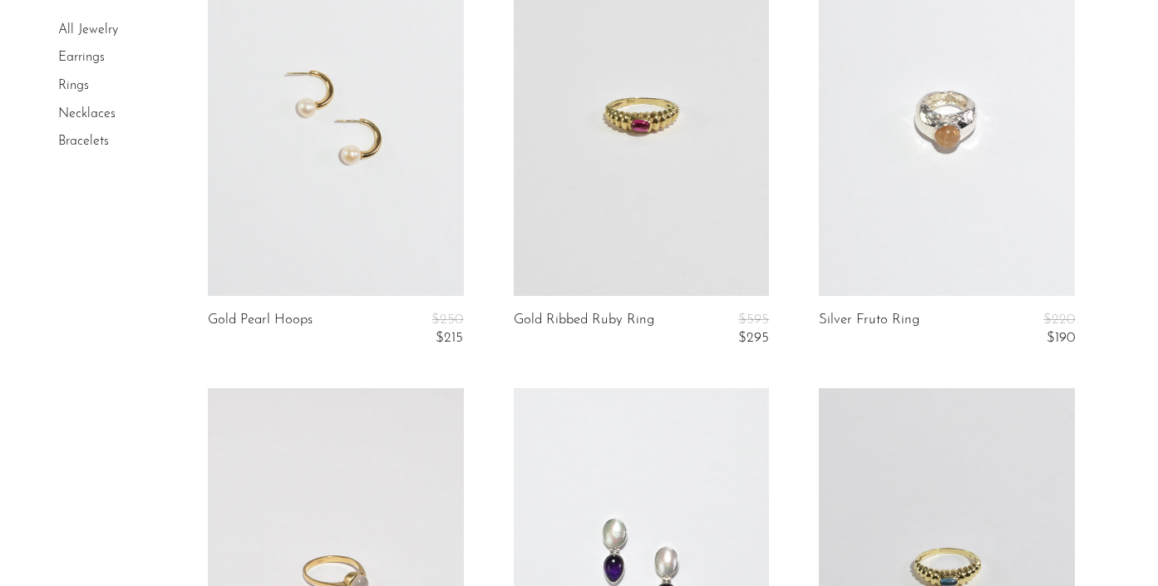
scroll to position [5362, 0]
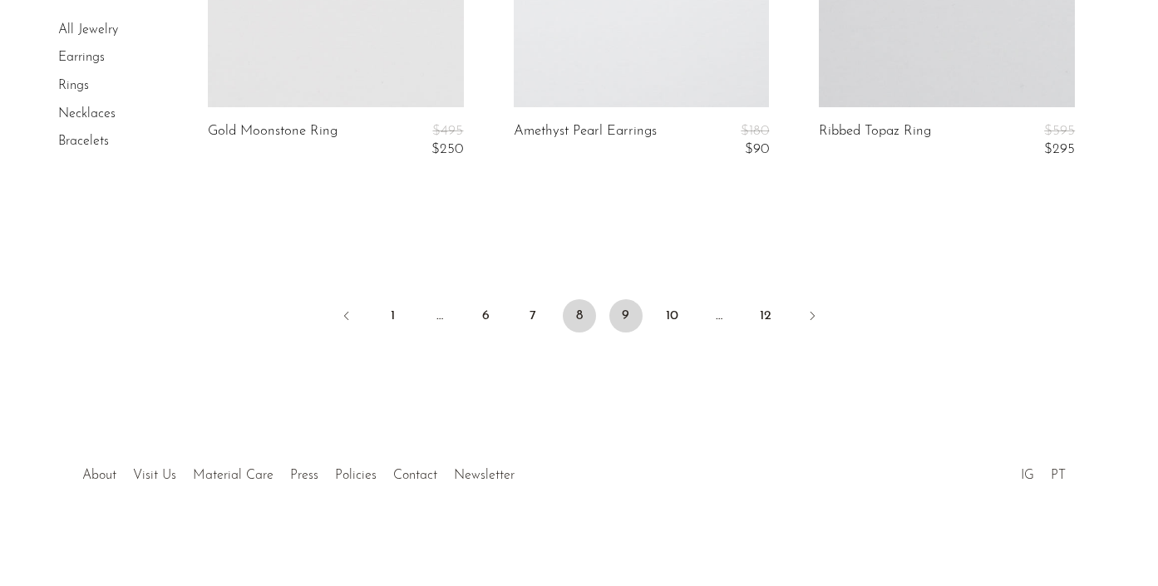
click at [629, 328] on link "9" at bounding box center [626, 315] width 33 height 33
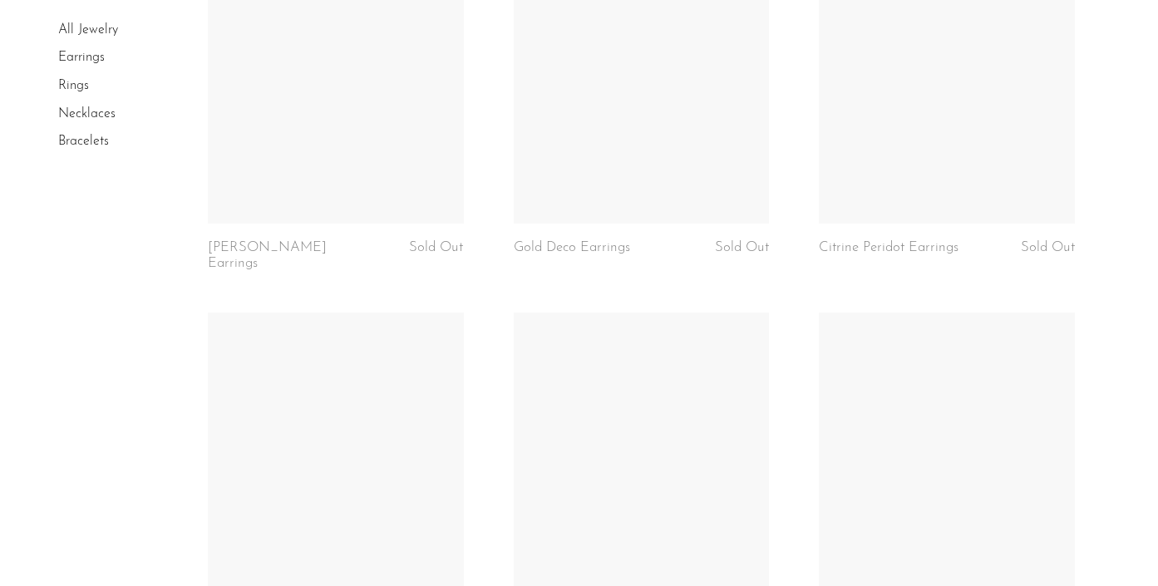
scroll to position [5248, 0]
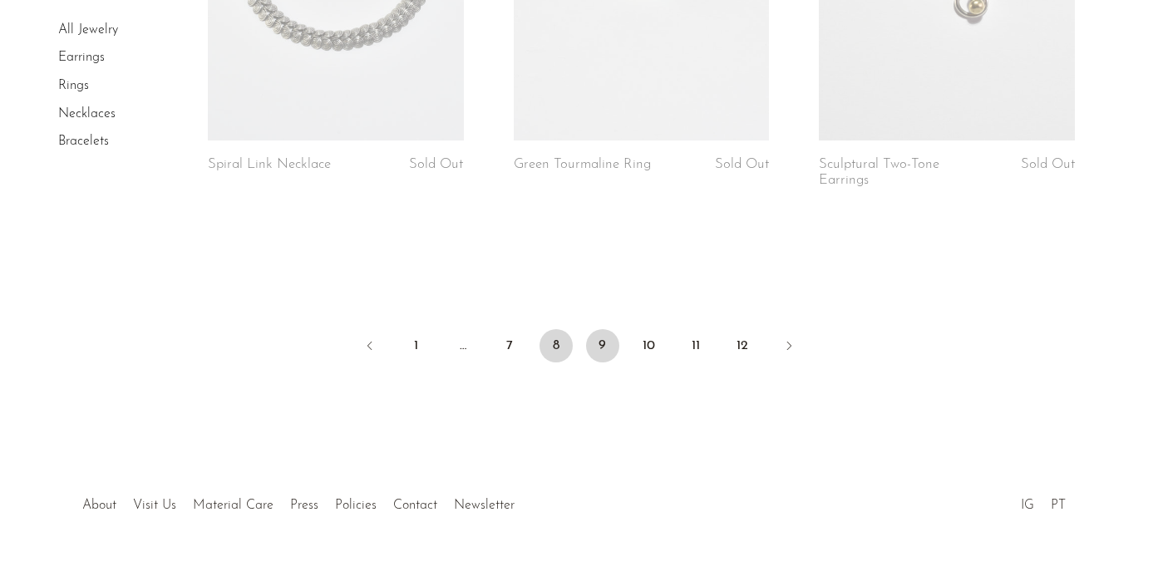
click at [555, 329] on link "8" at bounding box center [556, 345] width 33 height 33
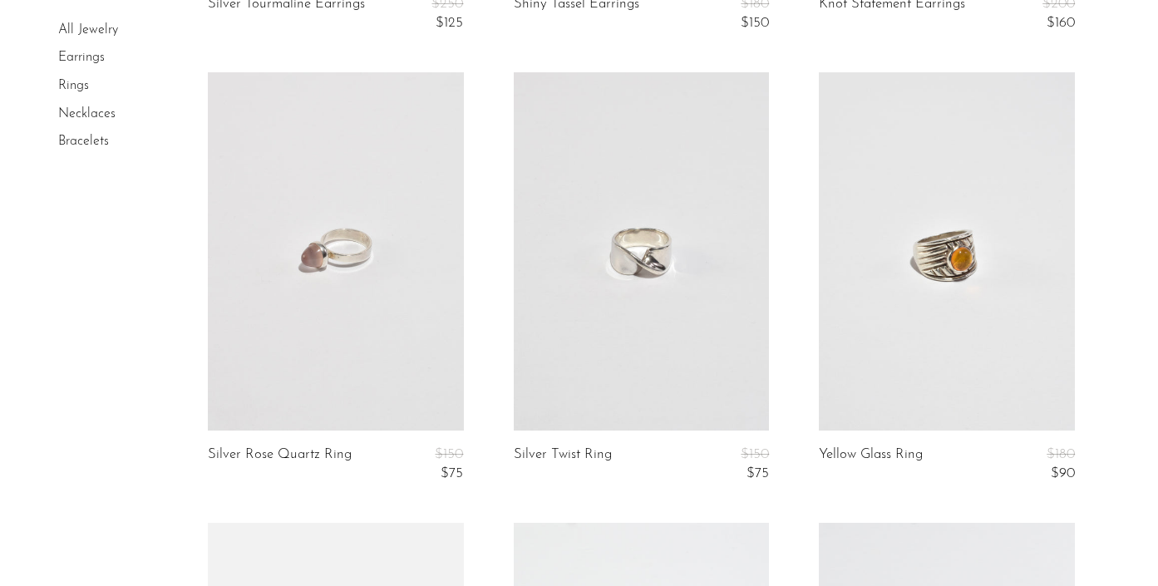
scroll to position [2336, 0]
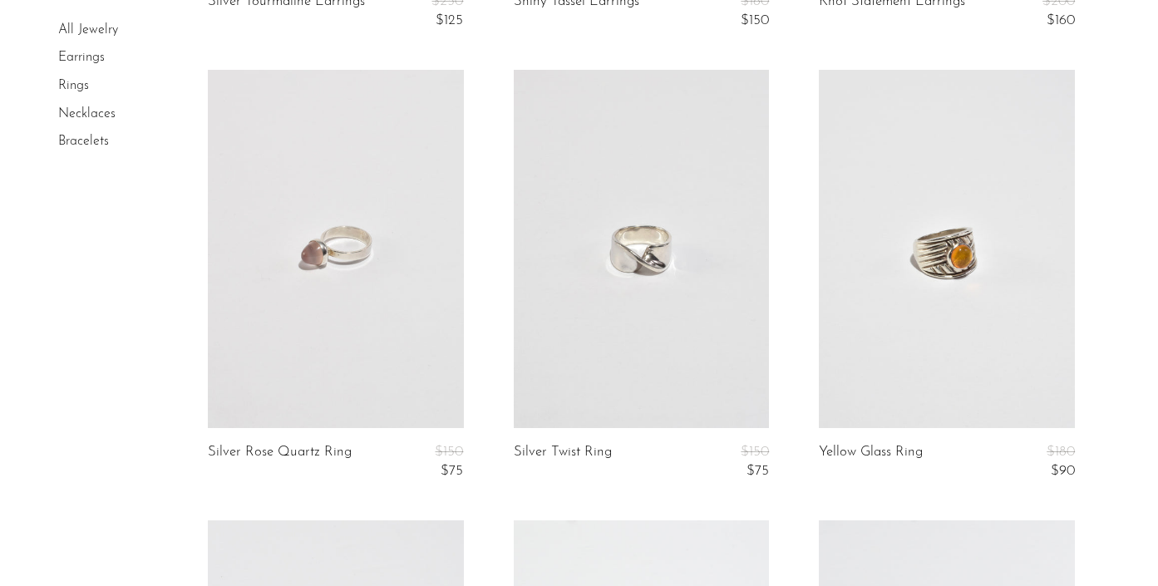
click at [575, 306] on link at bounding box center [642, 249] width 256 height 358
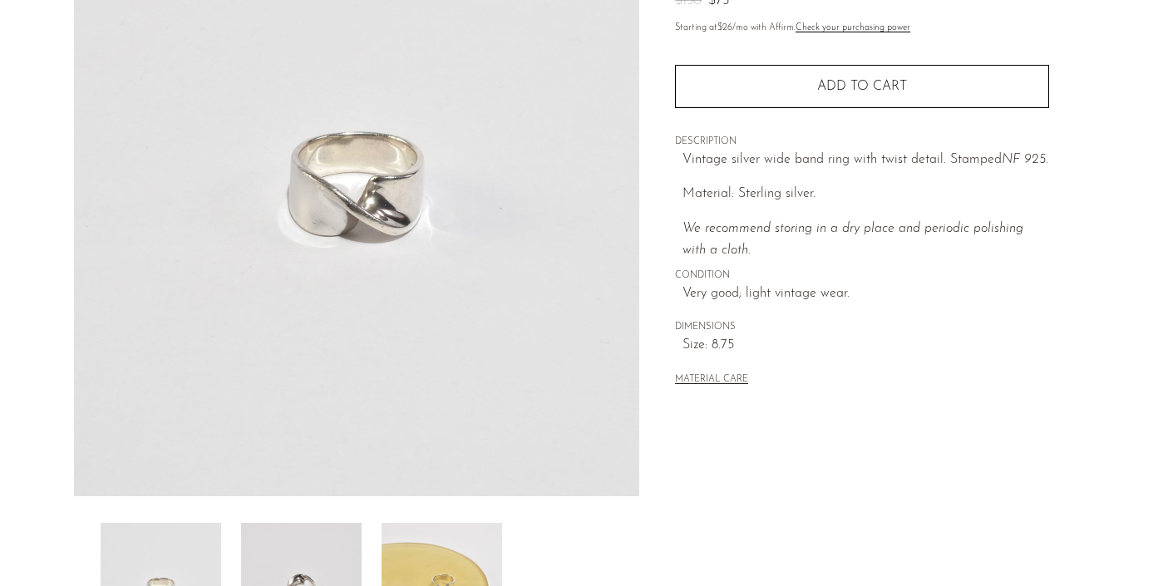
scroll to position [383, 0]
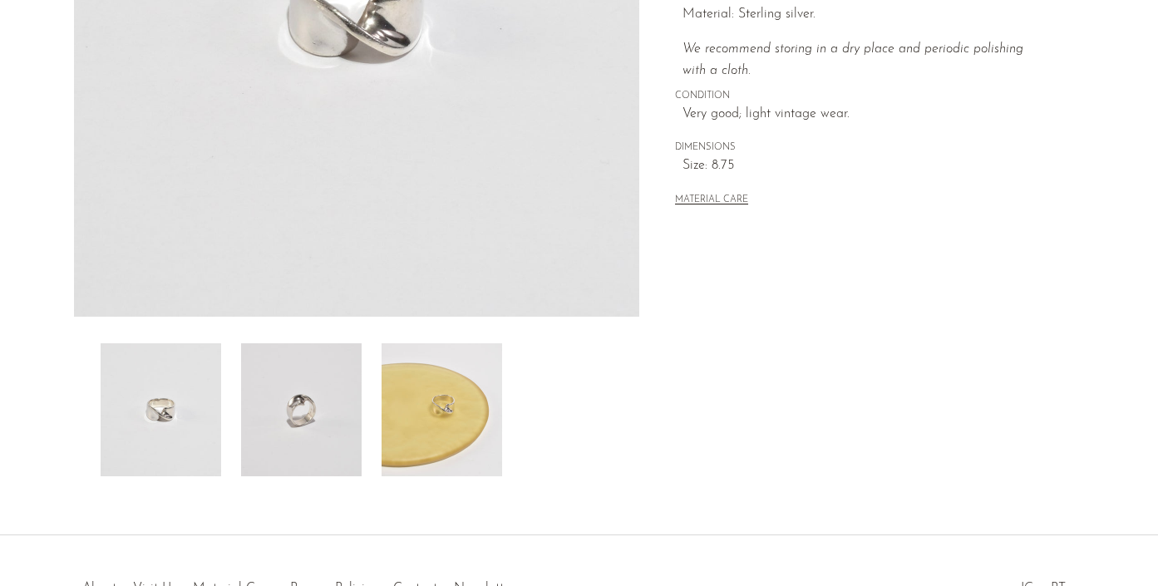
click at [303, 462] on img at bounding box center [301, 409] width 121 height 133
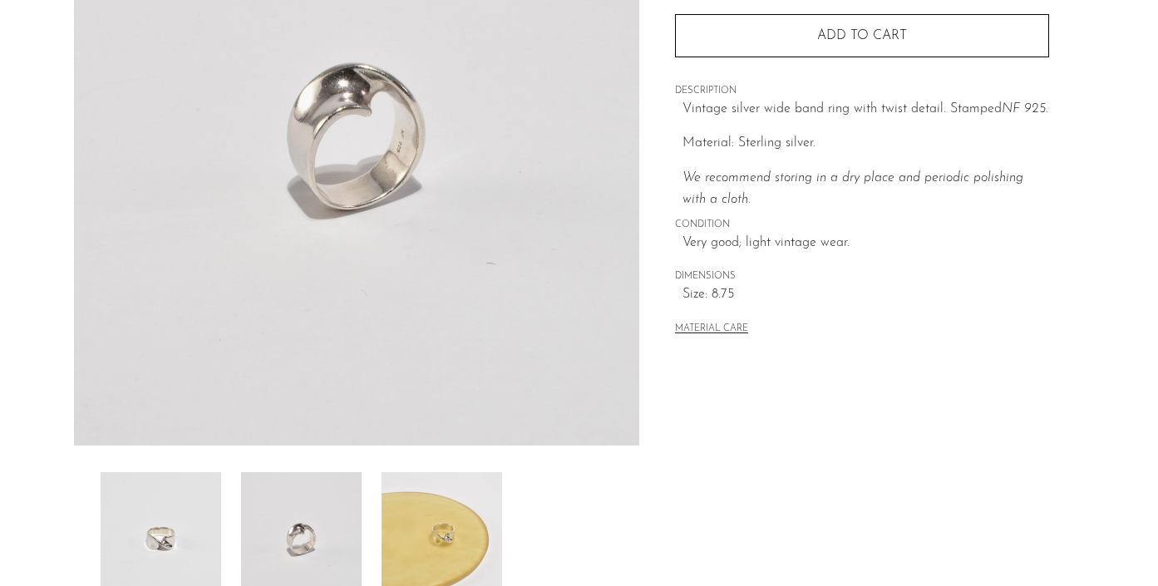
scroll to position [253, 0]
click at [414, 546] on img at bounding box center [442, 540] width 121 height 133
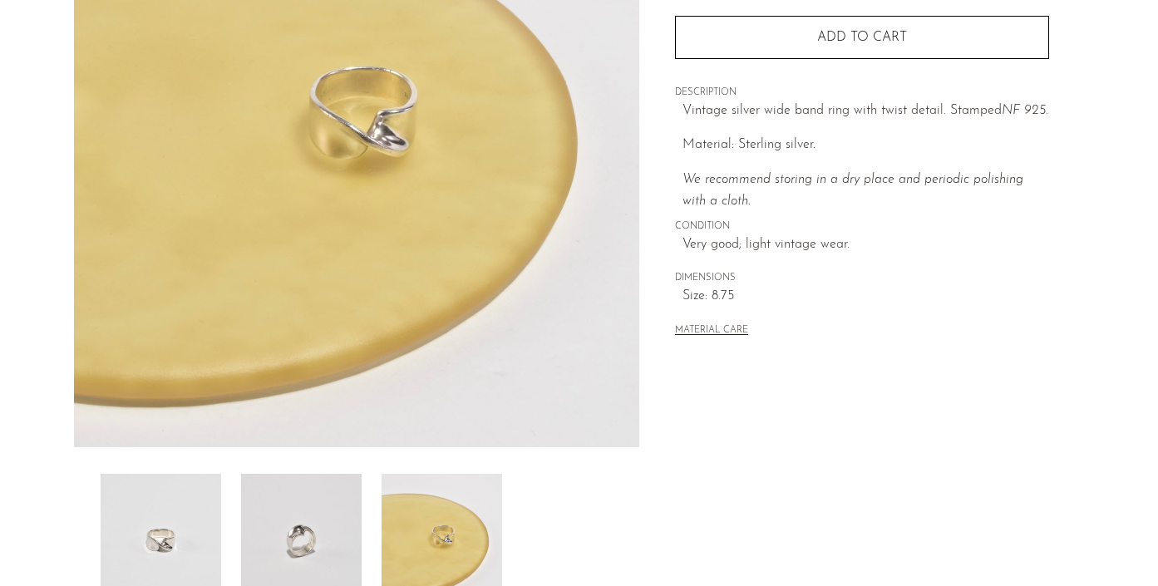
click at [167, 505] on img at bounding box center [161, 540] width 121 height 133
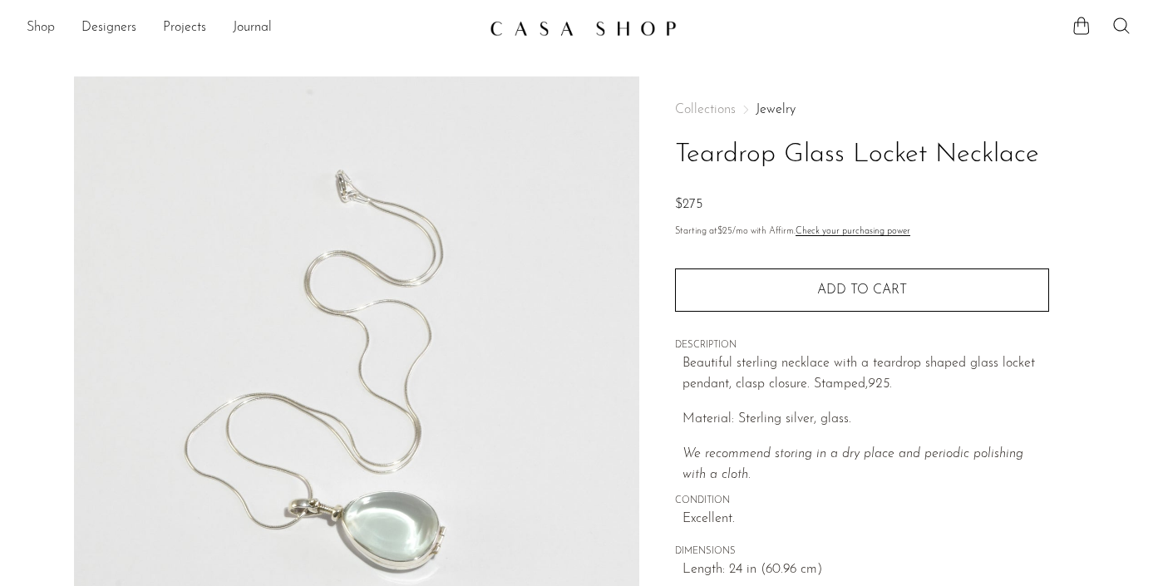
click at [48, 29] on link "Shop" at bounding box center [41, 28] width 28 height 22
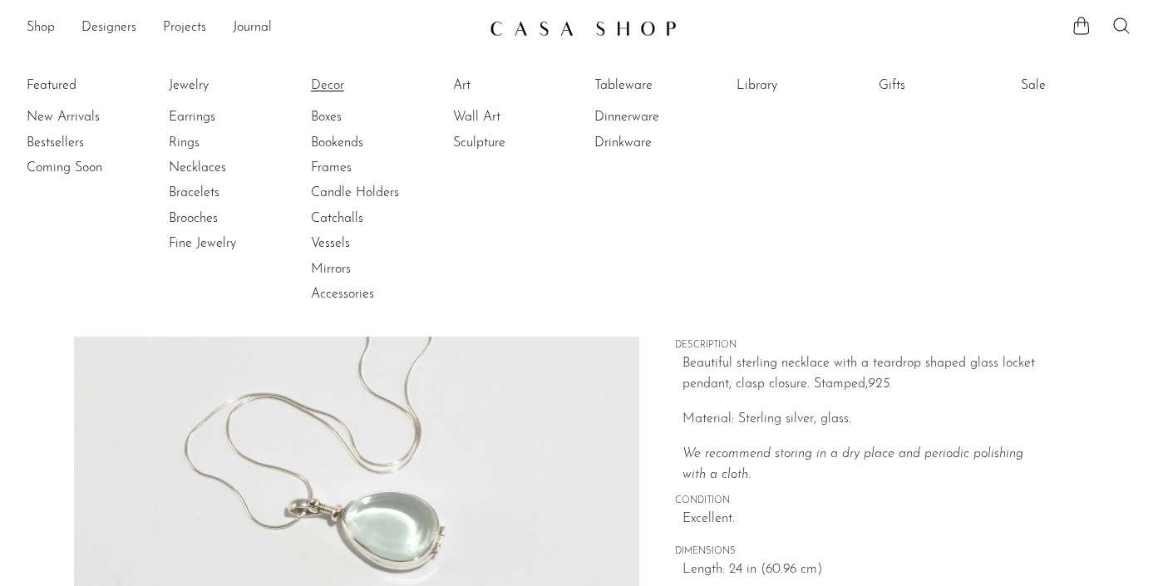
click at [337, 87] on link "Decor" at bounding box center [373, 86] width 125 height 18
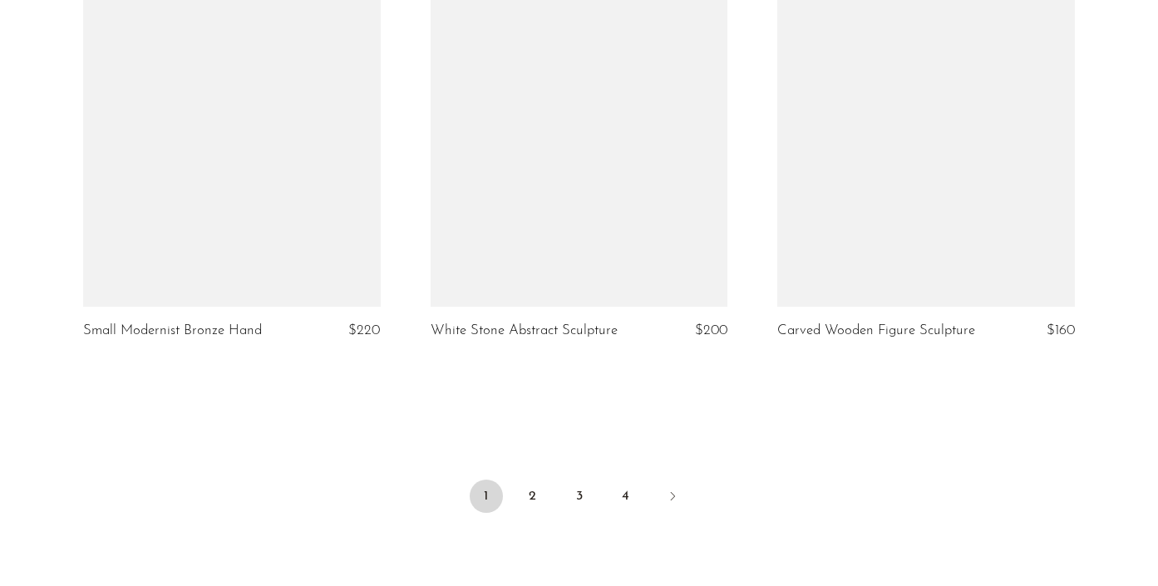
scroll to position [5685, 0]
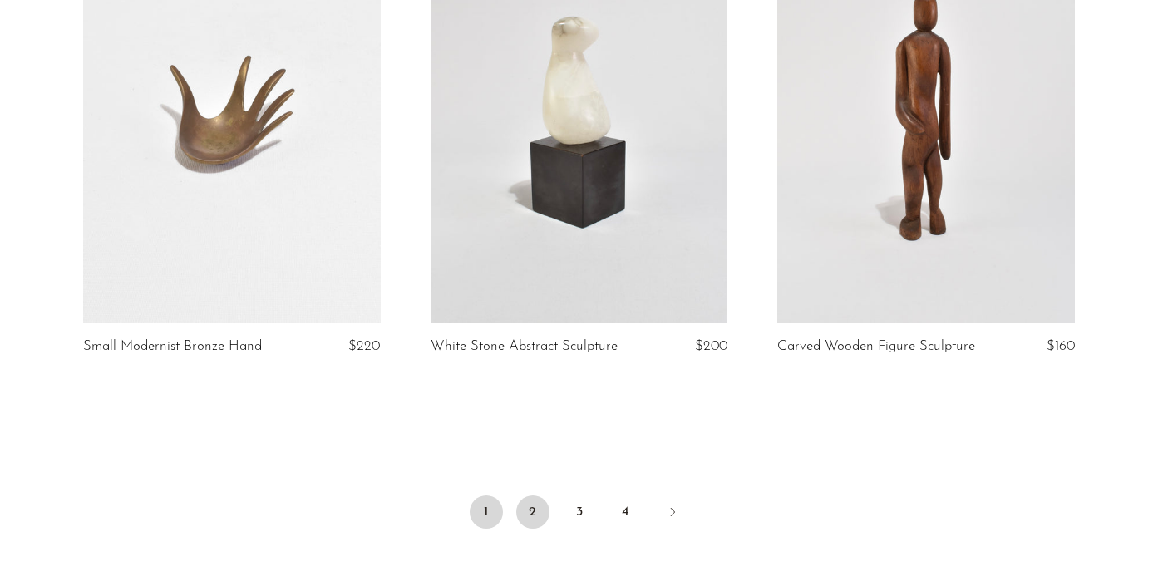
click at [521, 516] on link "2" at bounding box center [532, 512] width 33 height 33
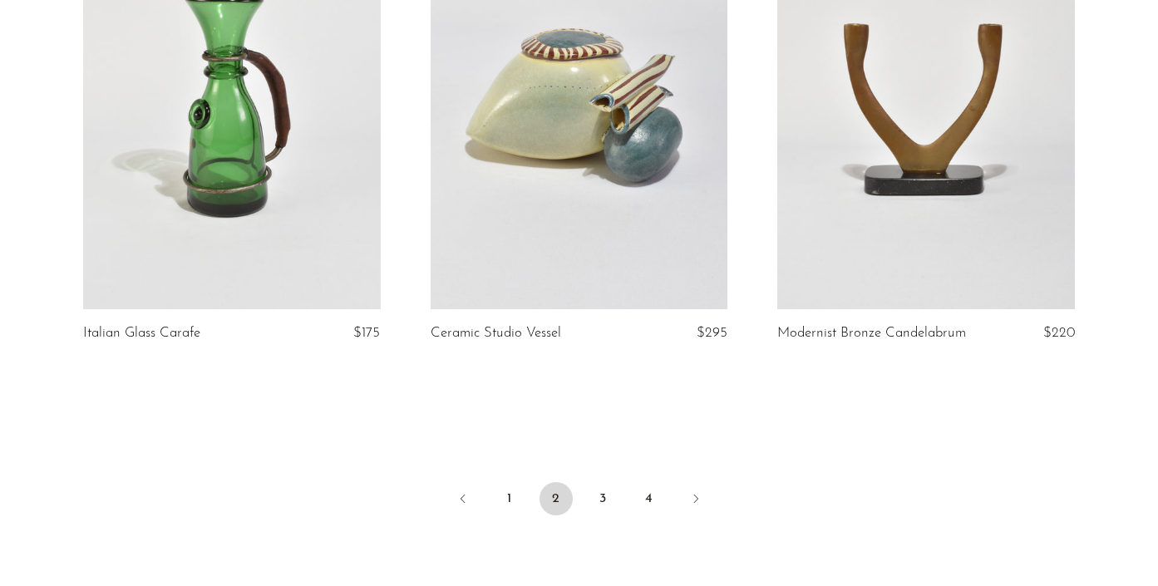
scroll to position [5813, 0]
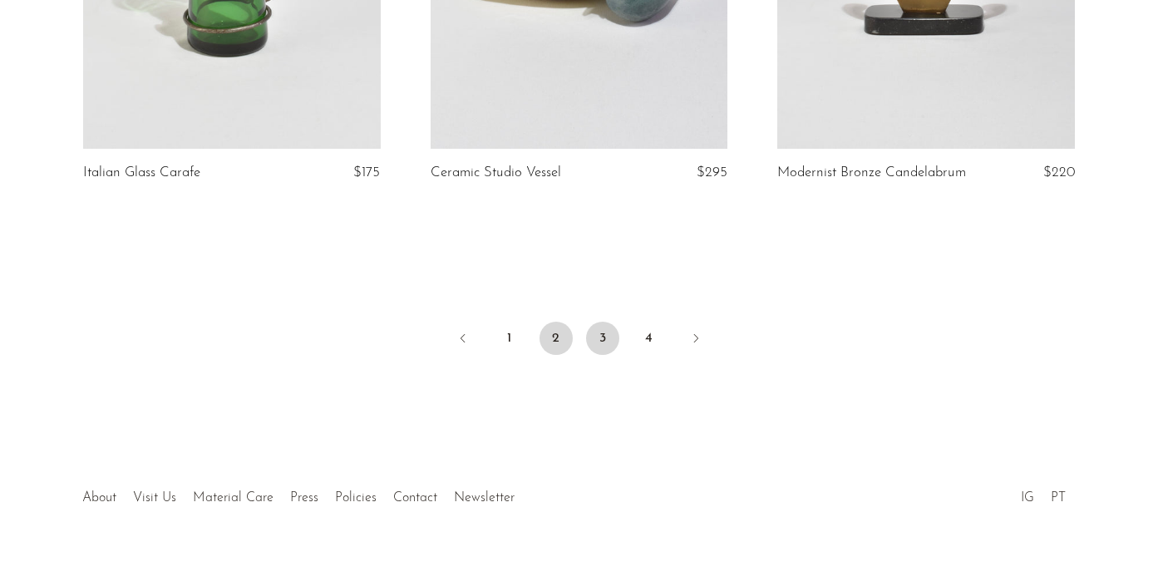
click at [603, 344] on link "3" at bounding box center [602, 338] width 33 height 33
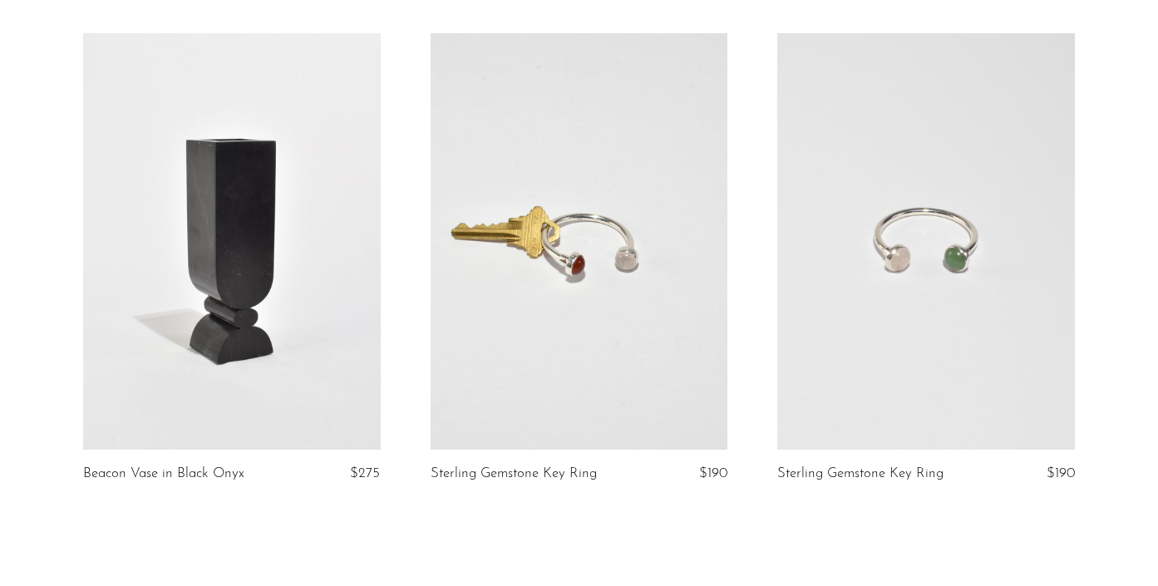
scroll to position [5818, 0]
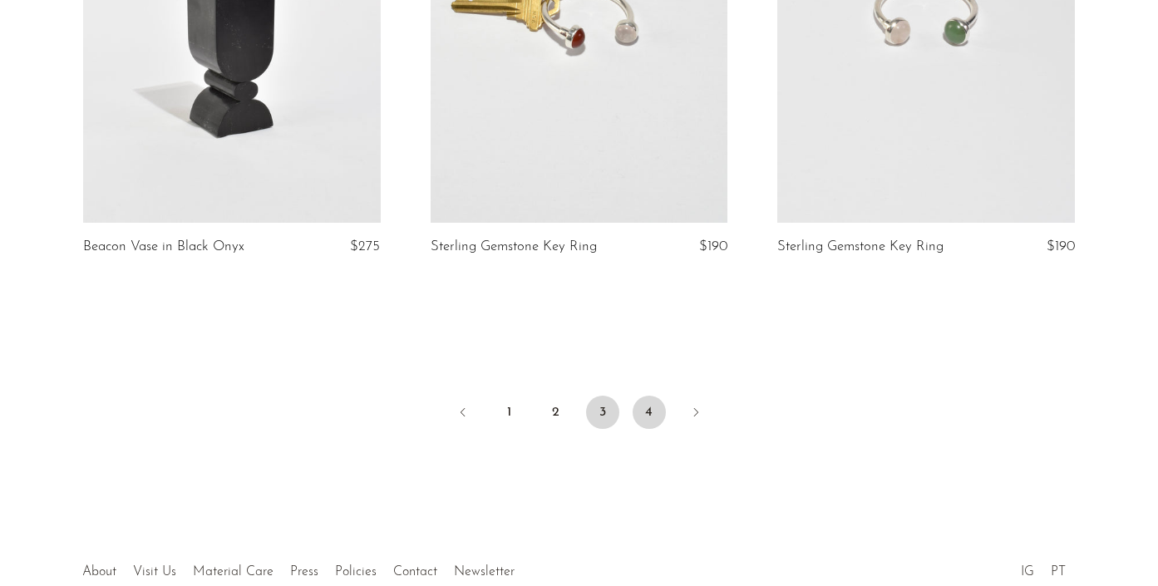
click at [644, 398] on link "4" at bounding box center [649, 412] width 33 height 33
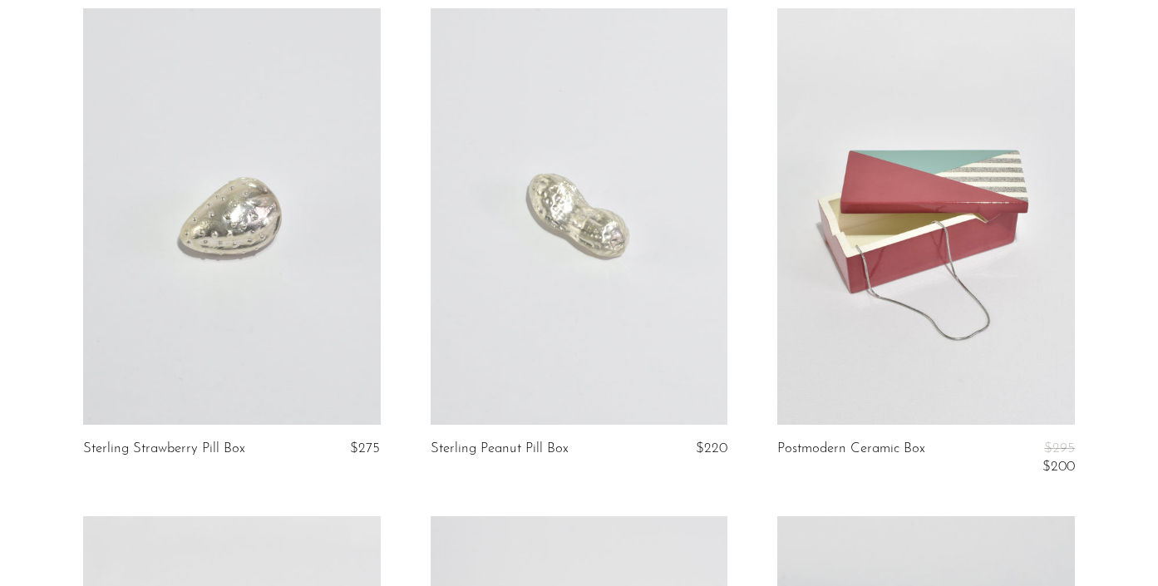
scroll to position [1164, 0]
click at [649, 342] on link at bounding box center [580, 215] width 298 height 417
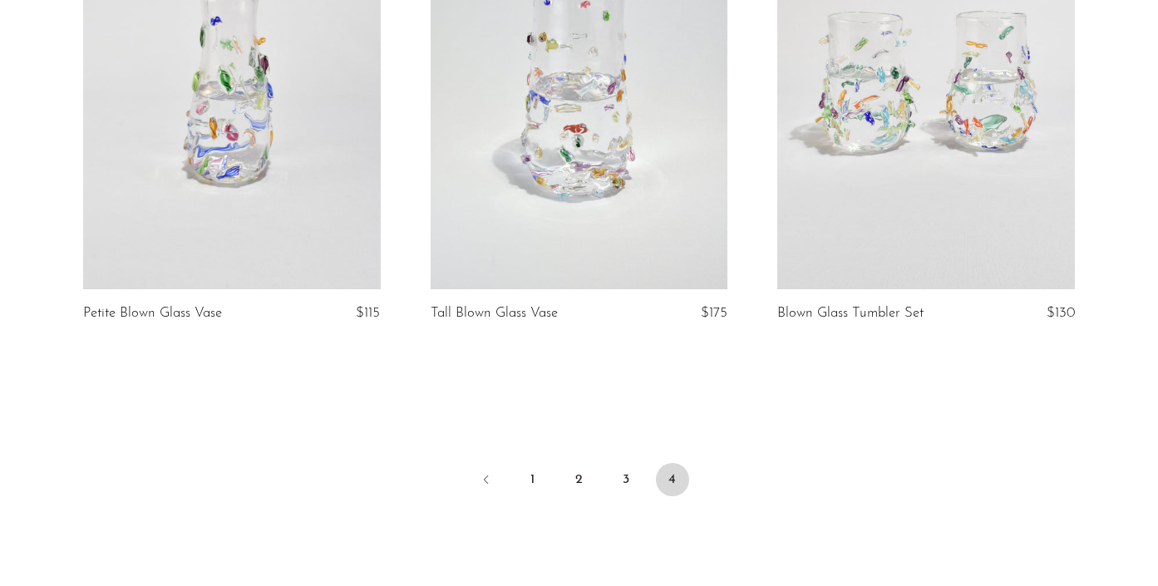
scroll to position [3332, 0]
click at [534, 462] on link "1" at bounding box center [532, 477] width 33 height 33
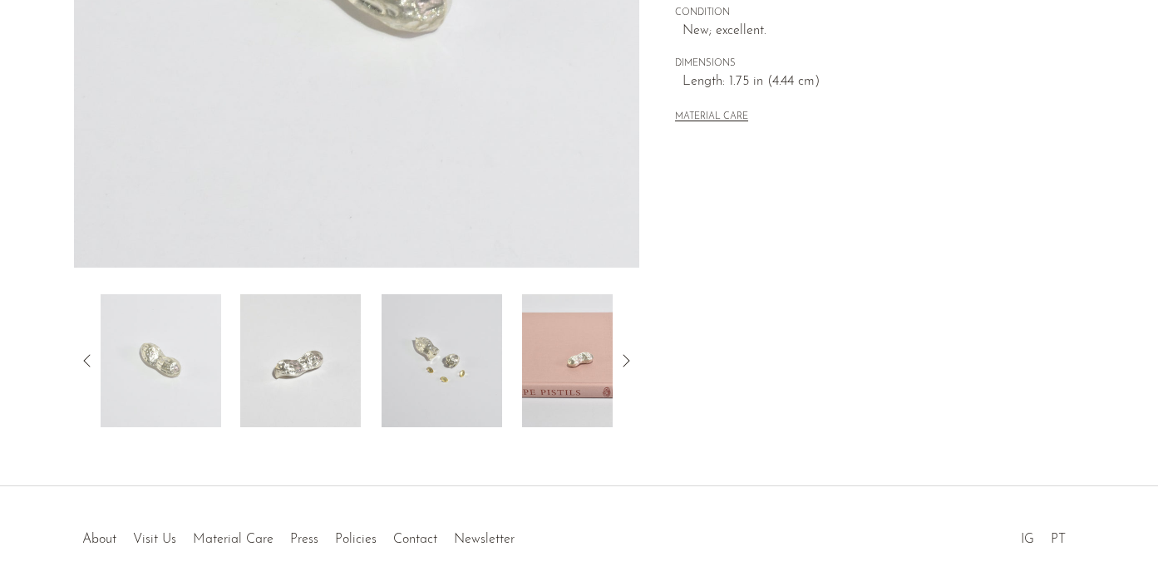
scroll to position [433, 0]
click at [432, 376] on img at bounding box center [442, 360] width 121 height 133
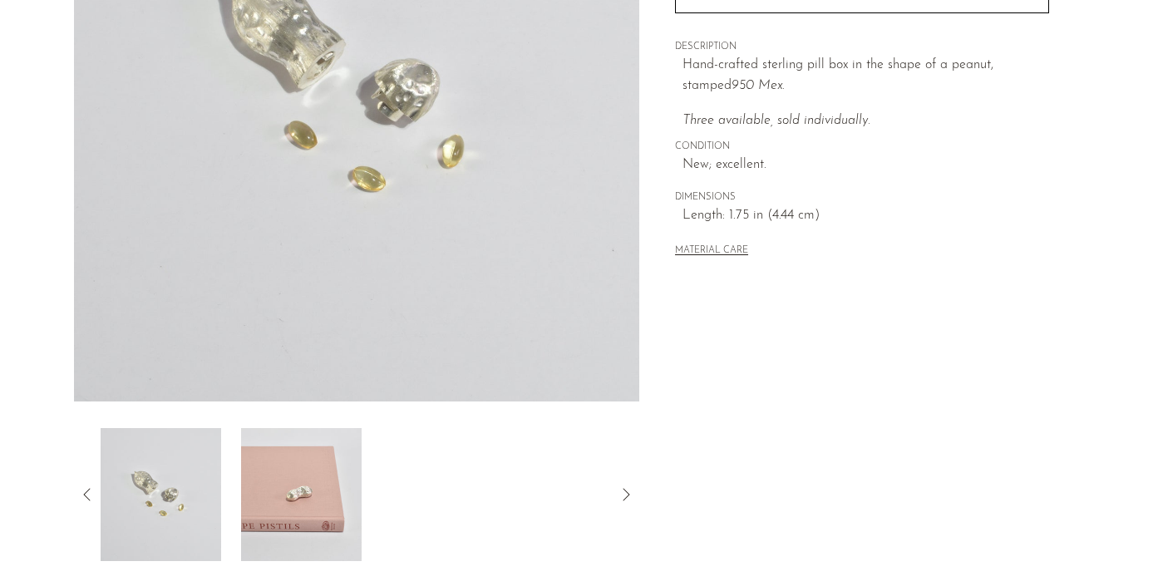
scroll to position [307, 0]
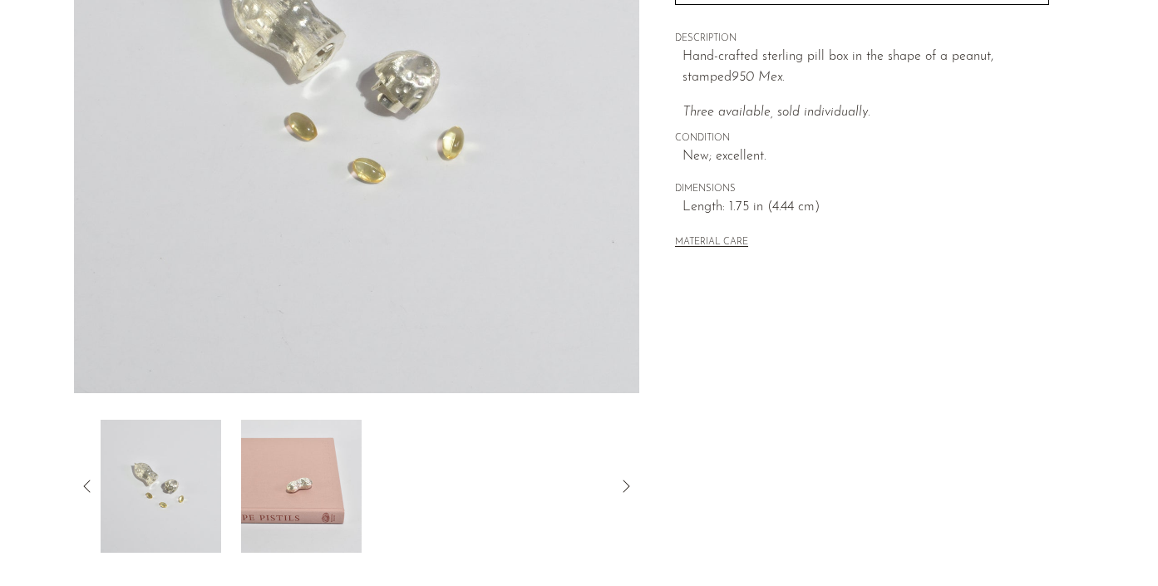
click at [293, 454] on img at bounding box center [300, 486] width 121 height 133
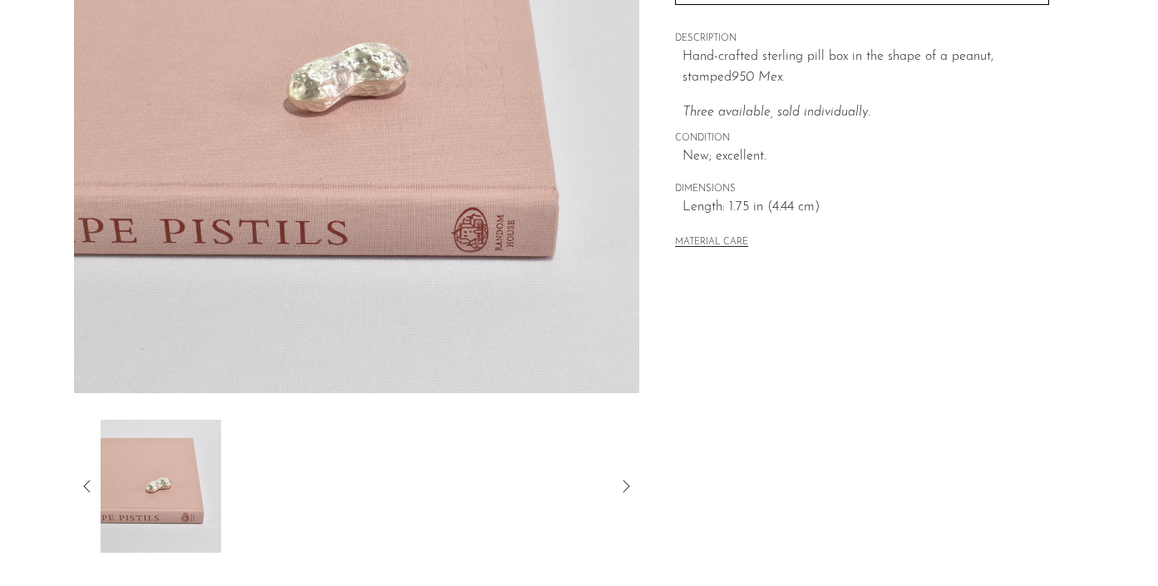
click at [71, 488] on article "Sterling Peanut Pill Box $220" at bounding box center [579, 161] width 1064 height 783
click at [95, 492] on icon at bounding box center [87, 486] width 20 height 20
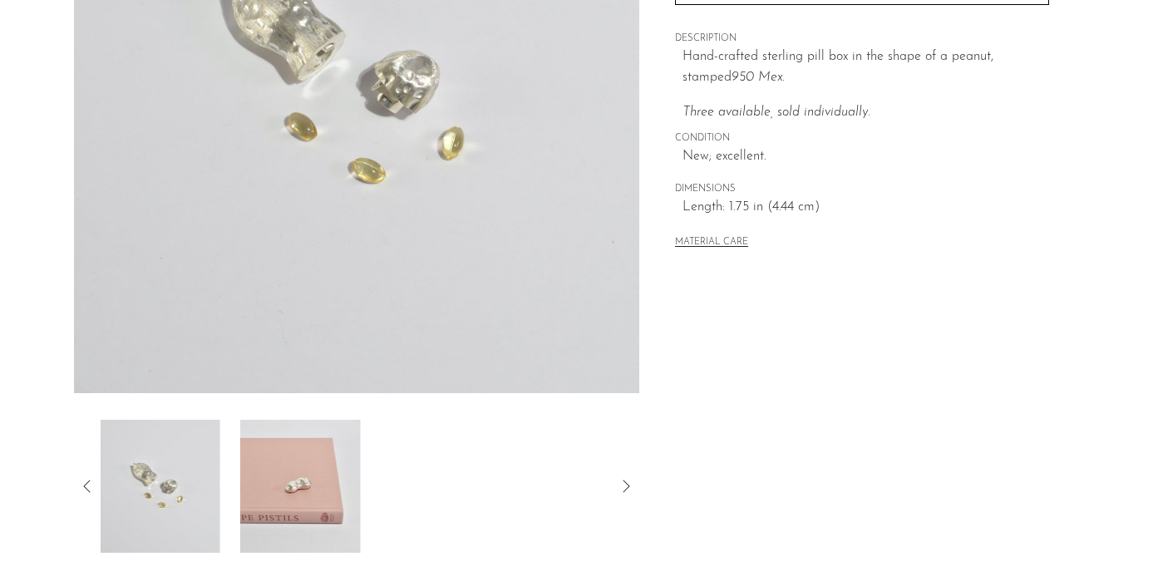
click at [181, 491] on img at bounding box center [159, 486] width 121 height 133
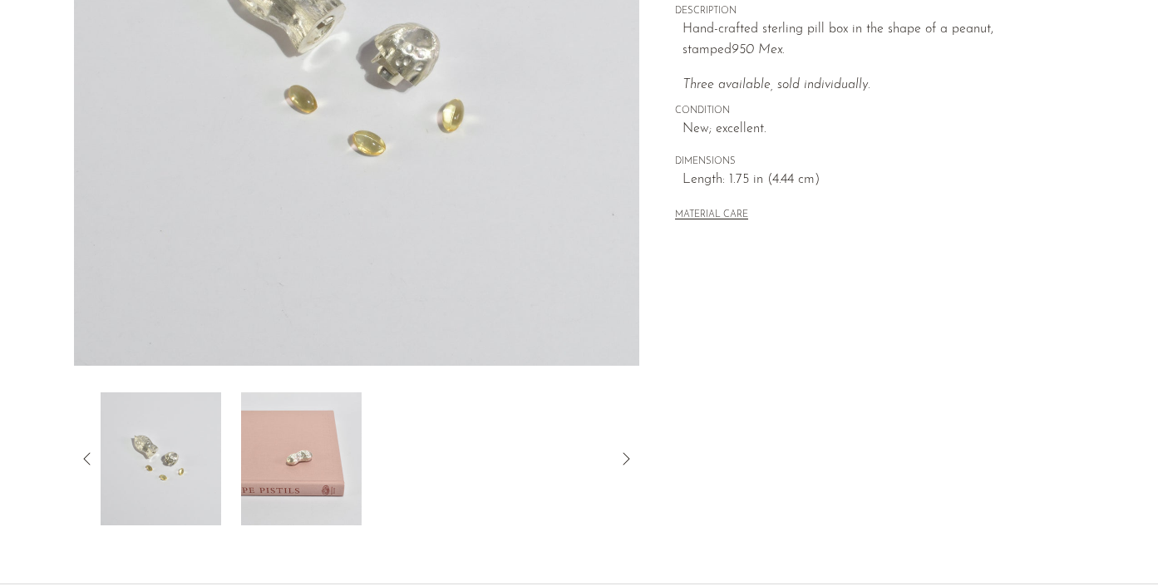
scroll to position [336, 0]
click at [80, 460] on icon at bounding box center [87, 457] width 20 height 20
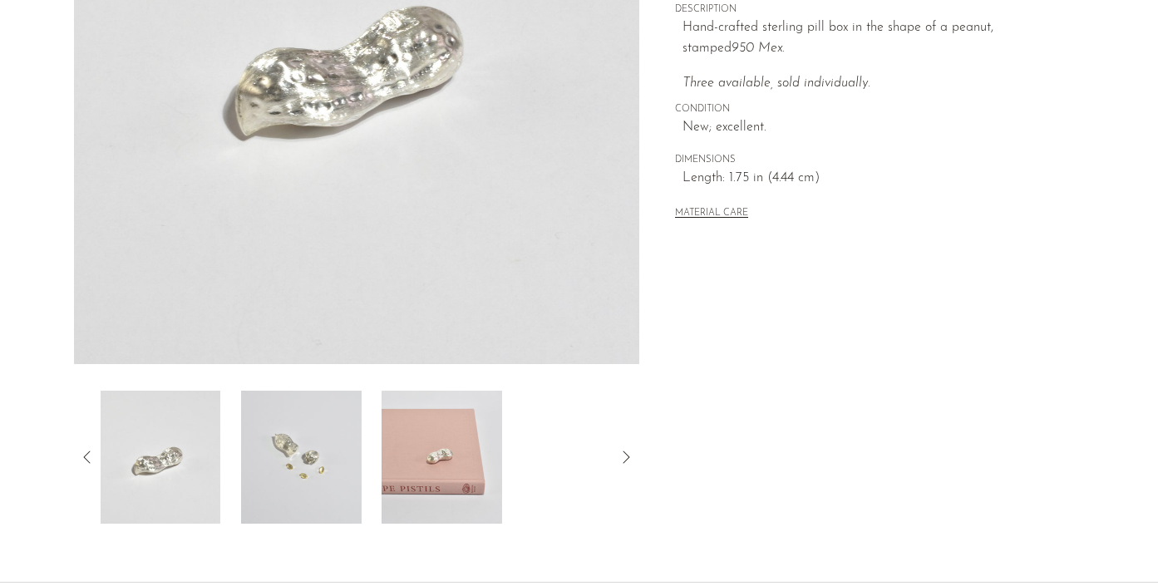
click at [175, 454] on img at bounding box center [160, 457] width 121 height 133
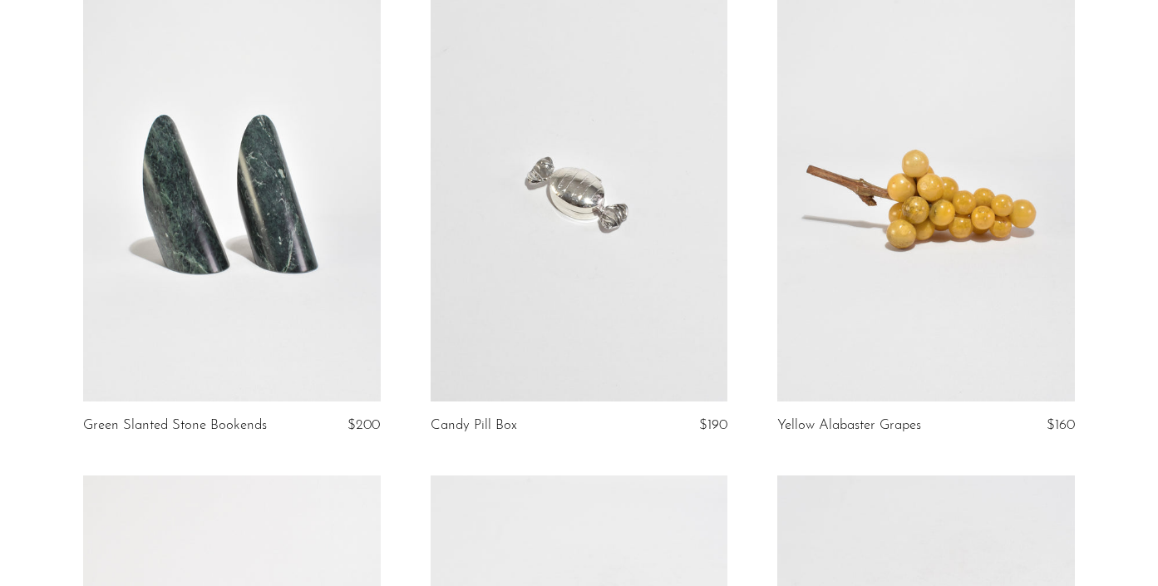
scroll to position [4630, 0]
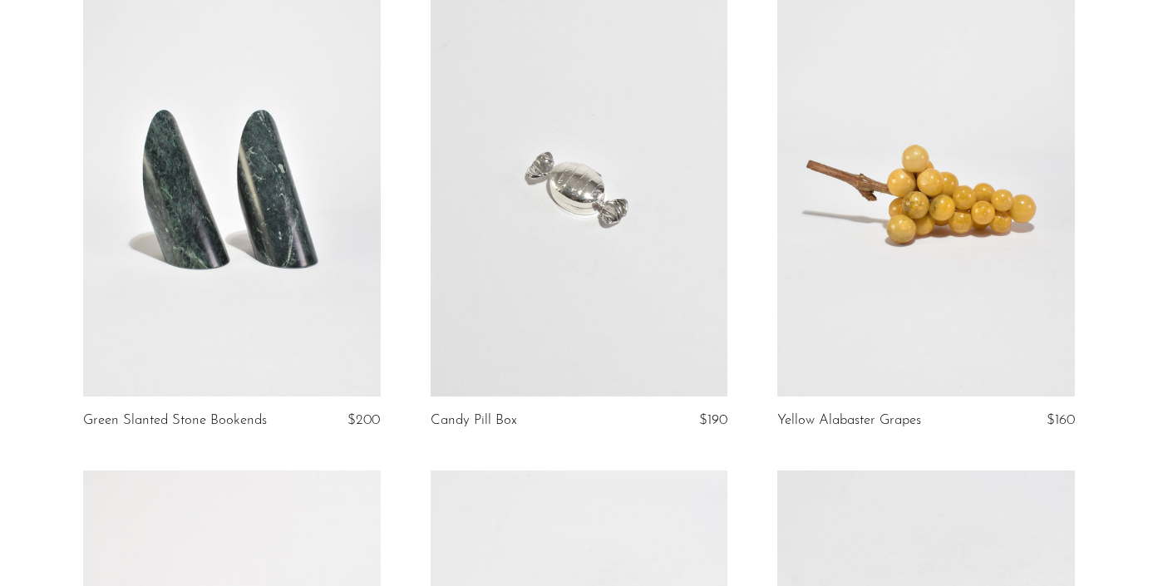
click at [663, 227] on link at bounding box center [580, 188] width 298 height 417
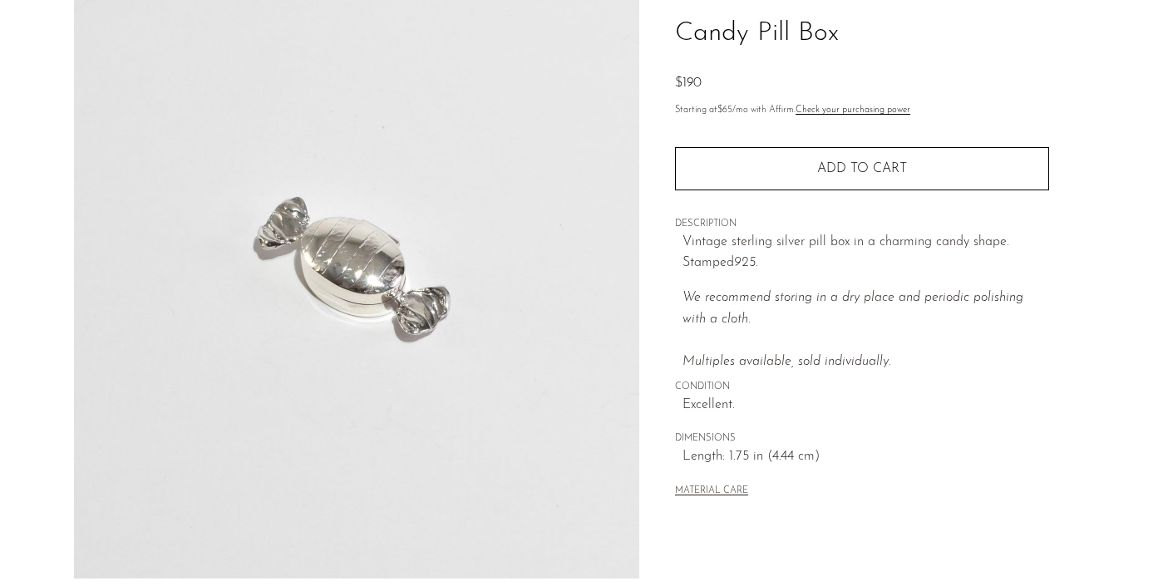
scroll to position [252, 0]
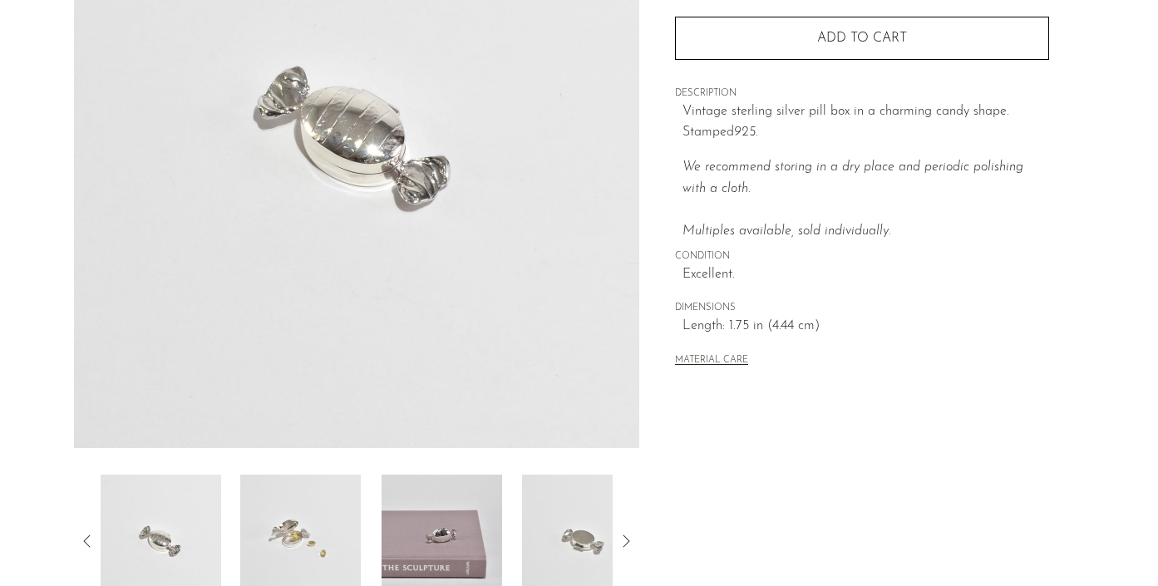
click at [282, 547] on img at bounding box center [300, 541] width 121 height 133
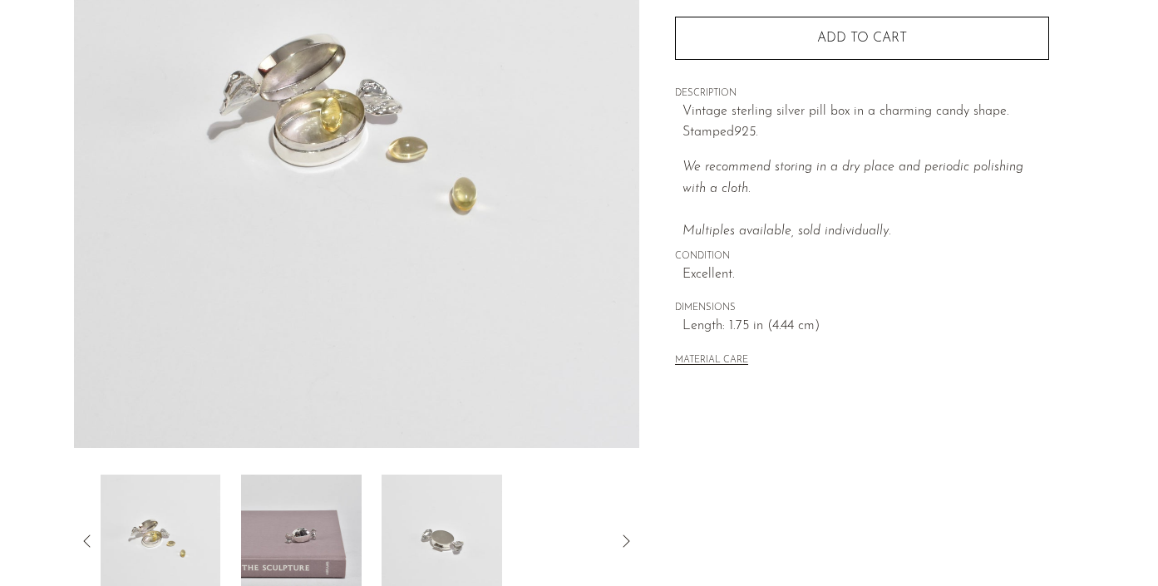
click at [343, 524] on img at bounding box center [301, 541] width 121 height 133
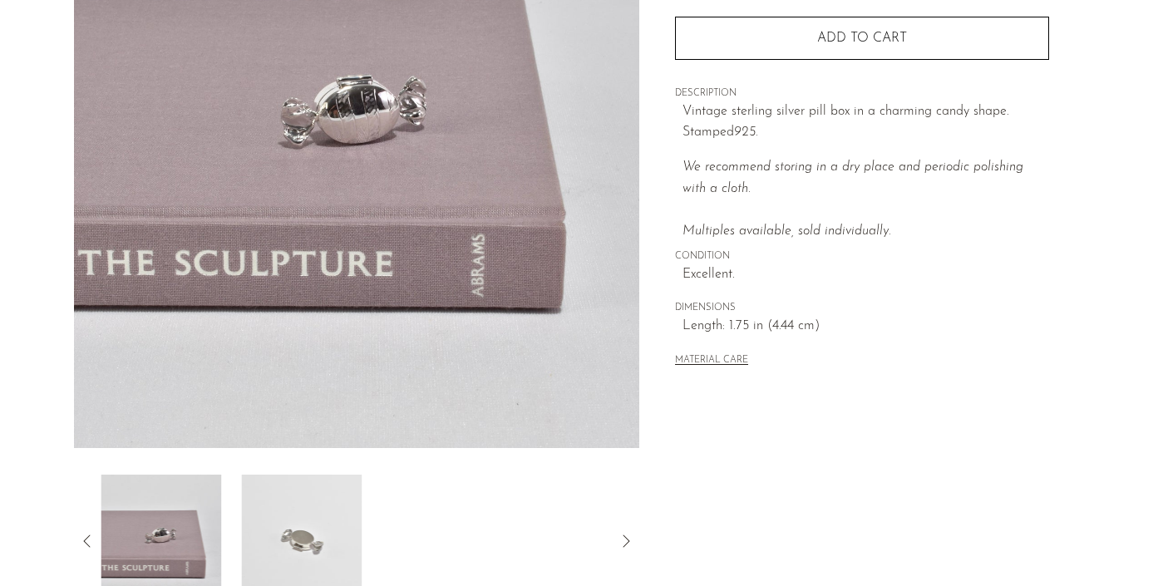
click at [371, 521] on div at bounding box center [357, 541] width 513 height 133
click at [74, 528] on div at bounding box center [357, 541] width 566 height 133
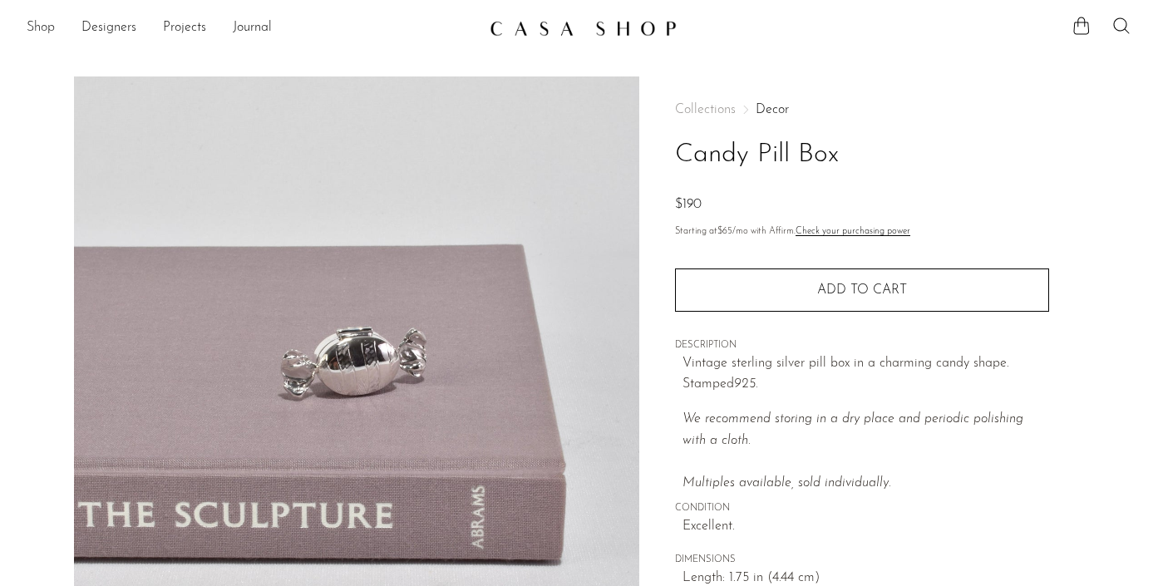
click at [47, 30] on link "Shop" at bounding box center [41, 28] width 28 height 22
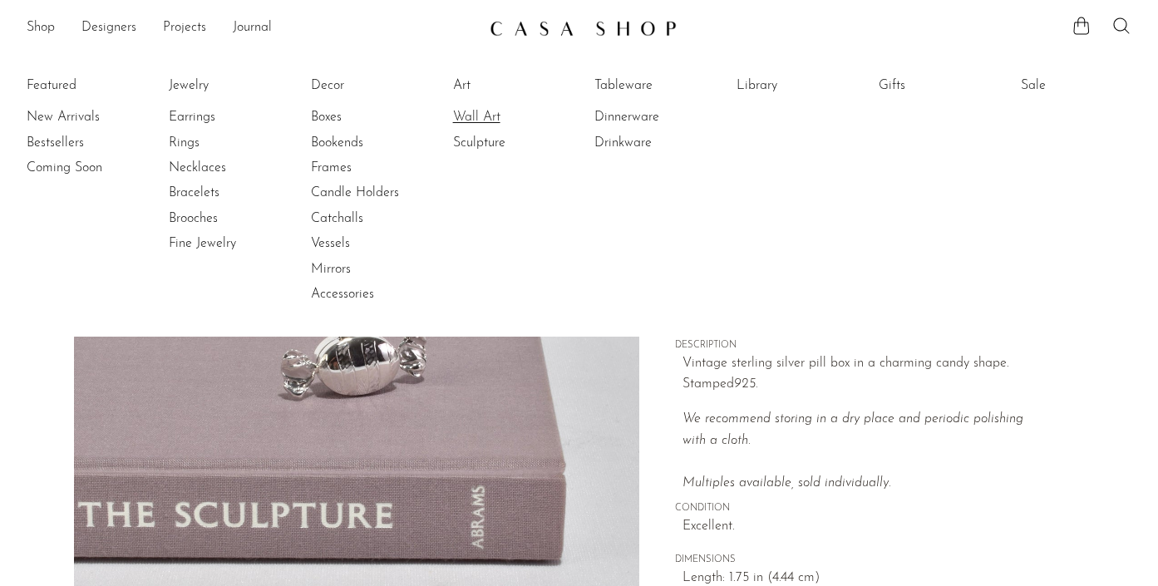
click at [496, 116] on link "Wall Art" at bounding box center [515, 117] width 125 height 18
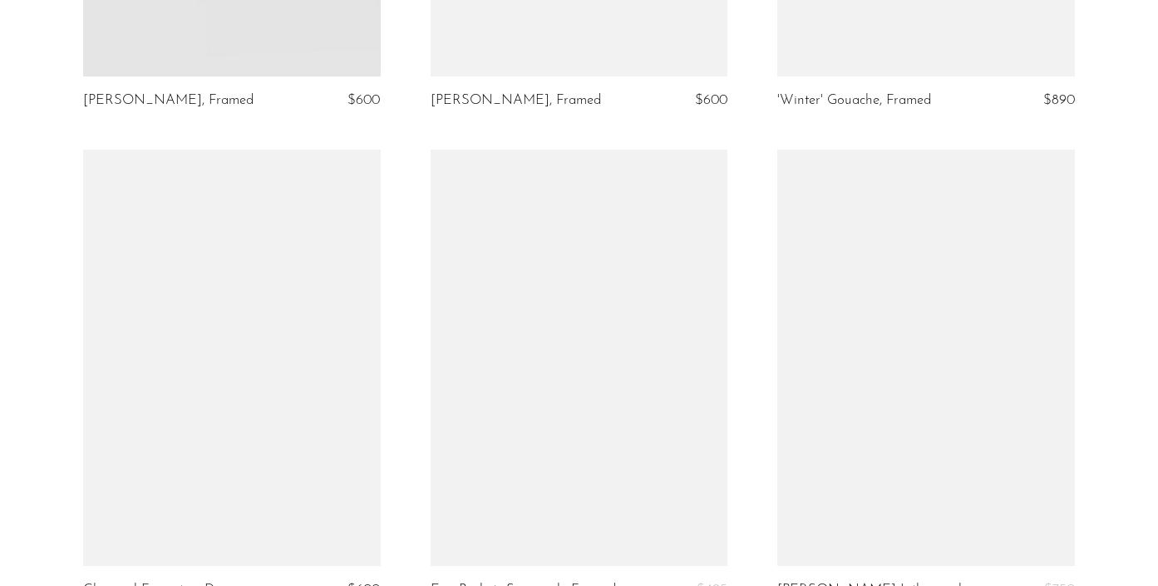
scroll to position [1560, 0]
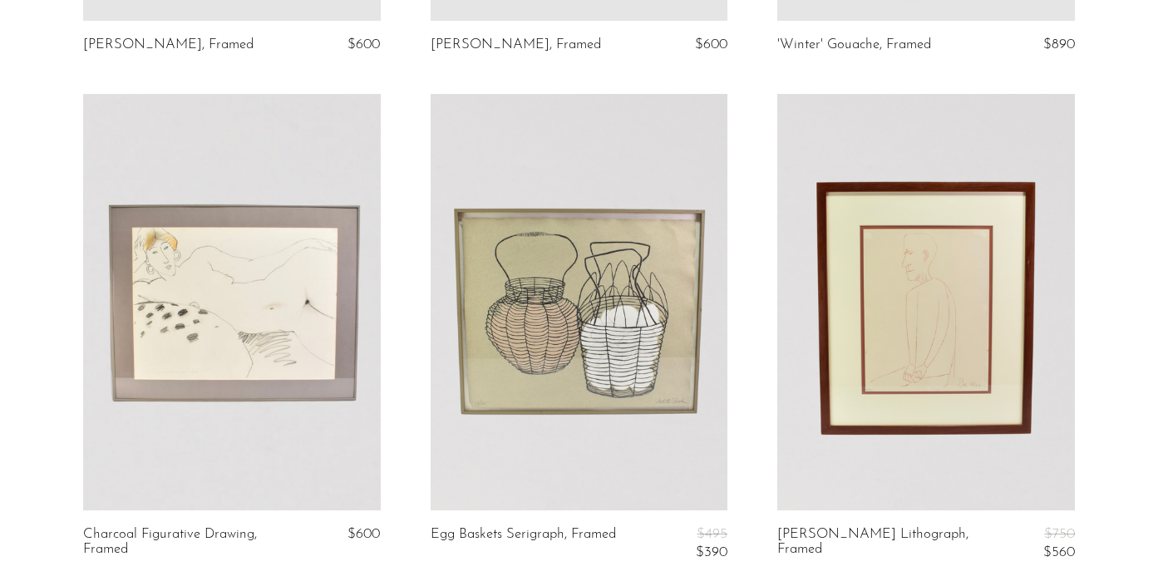
click at [510, 318] on link at bounding box center [580, 302] width 298 height 417
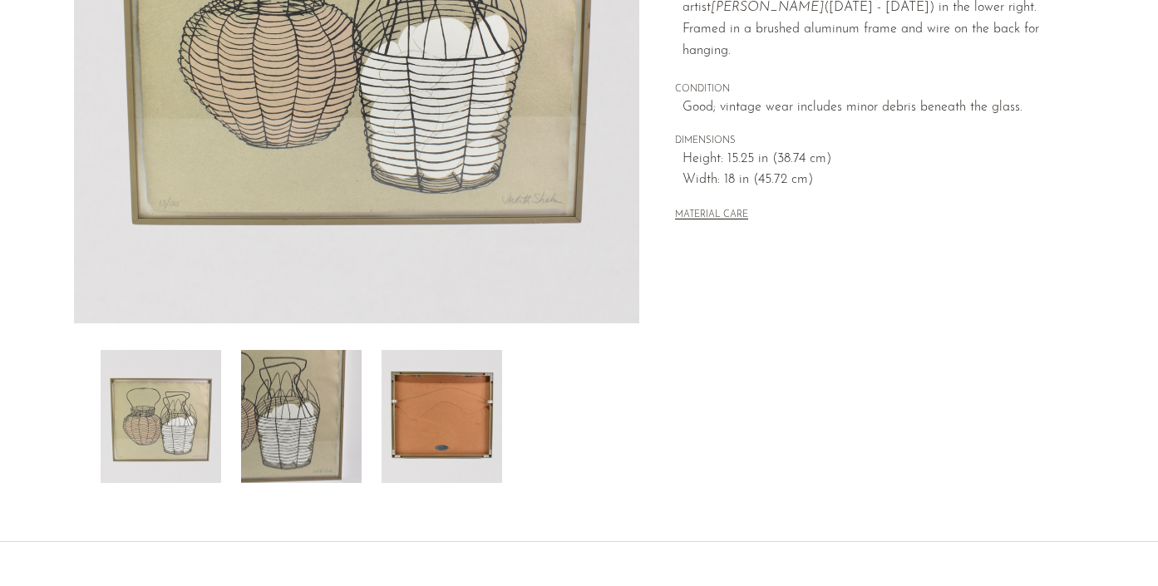
scroll to position [396, 0]
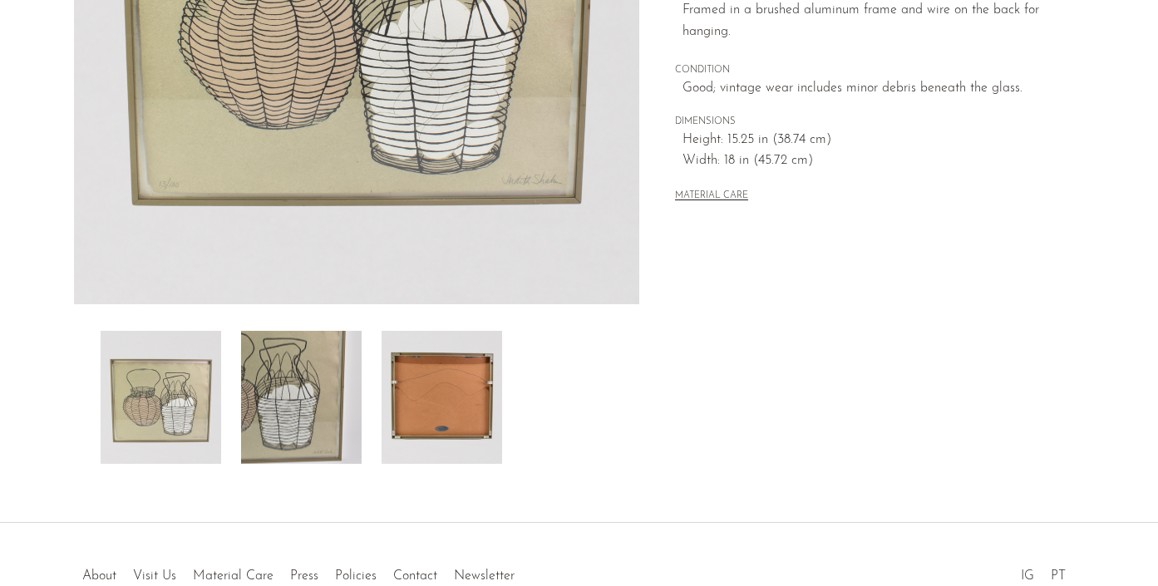
click at [443, 391] on img at bounding box center [442, 397] width 121 height 133
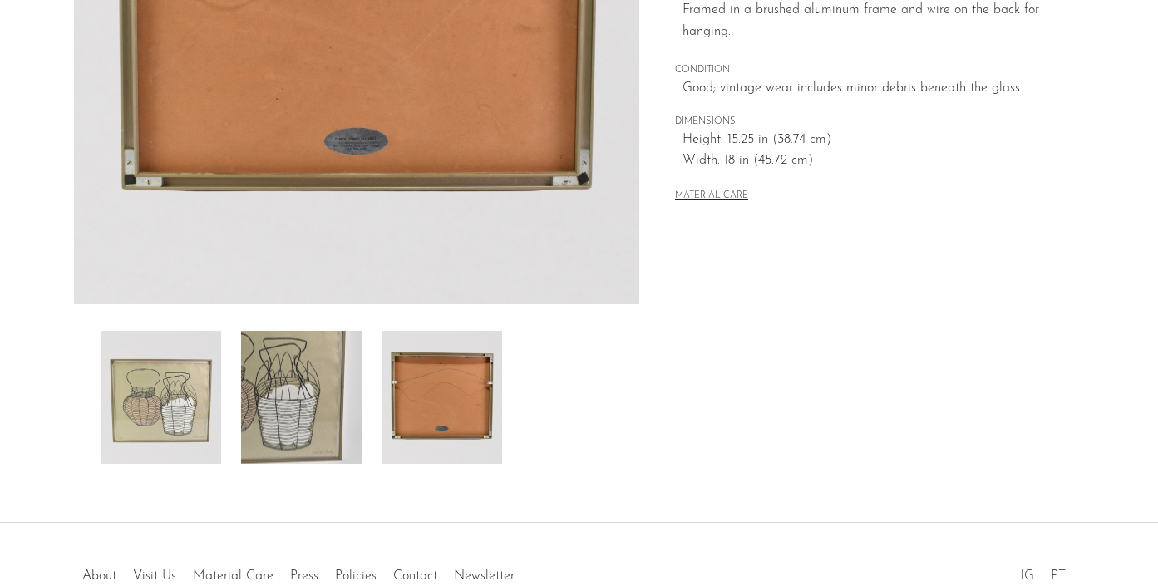
click at [316, 383] on img at bounding box center [301, 397] width 121 height 133
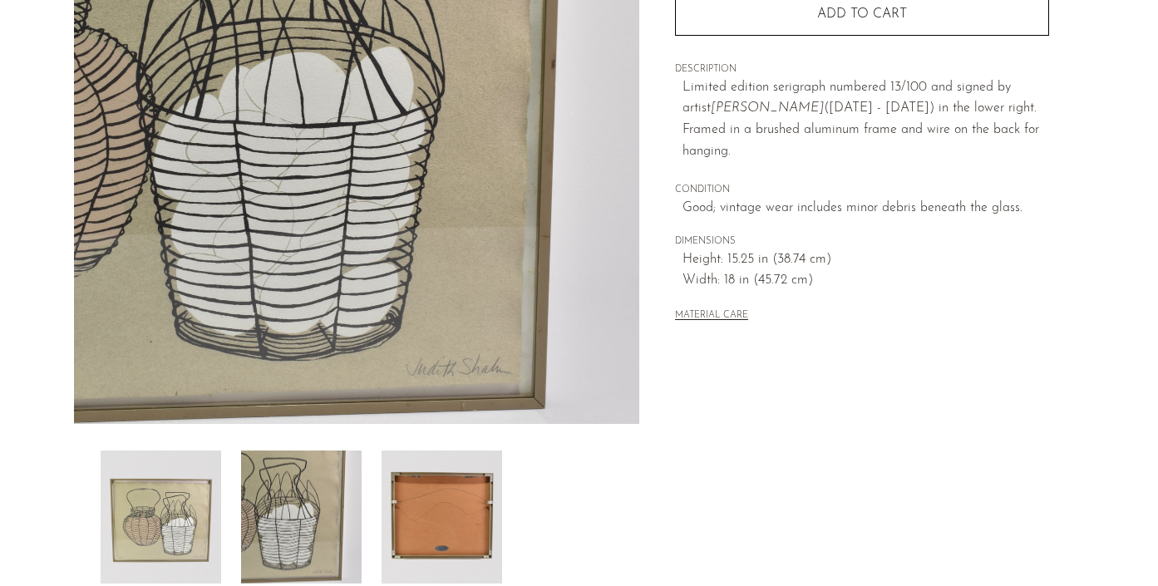
scroll to position [287, 0]
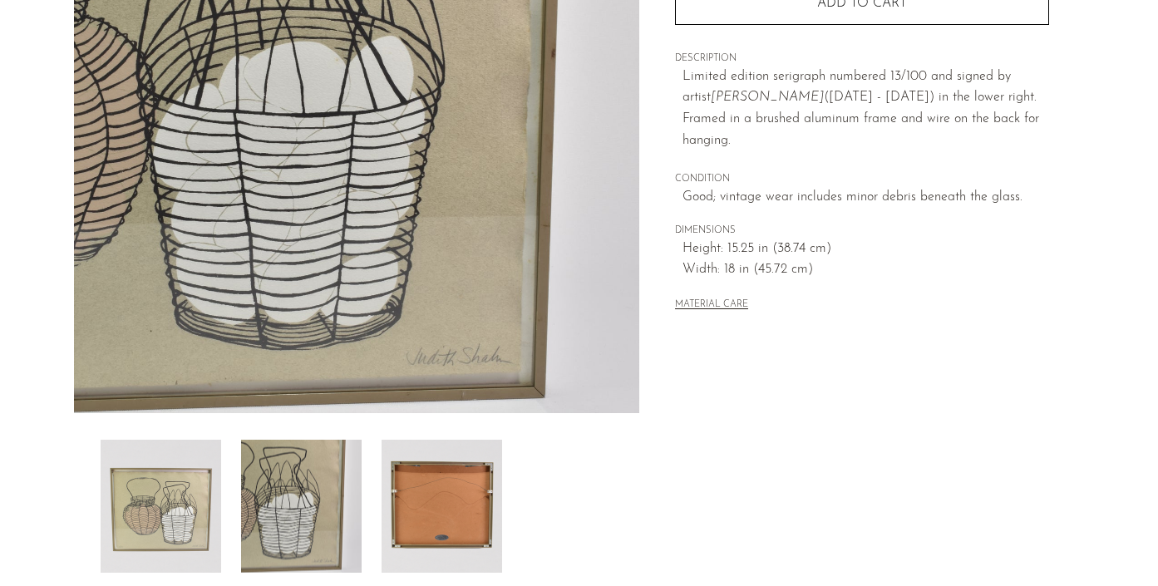
click at [177, 491] on img at bounding box center [161, 506] width 121 height 133
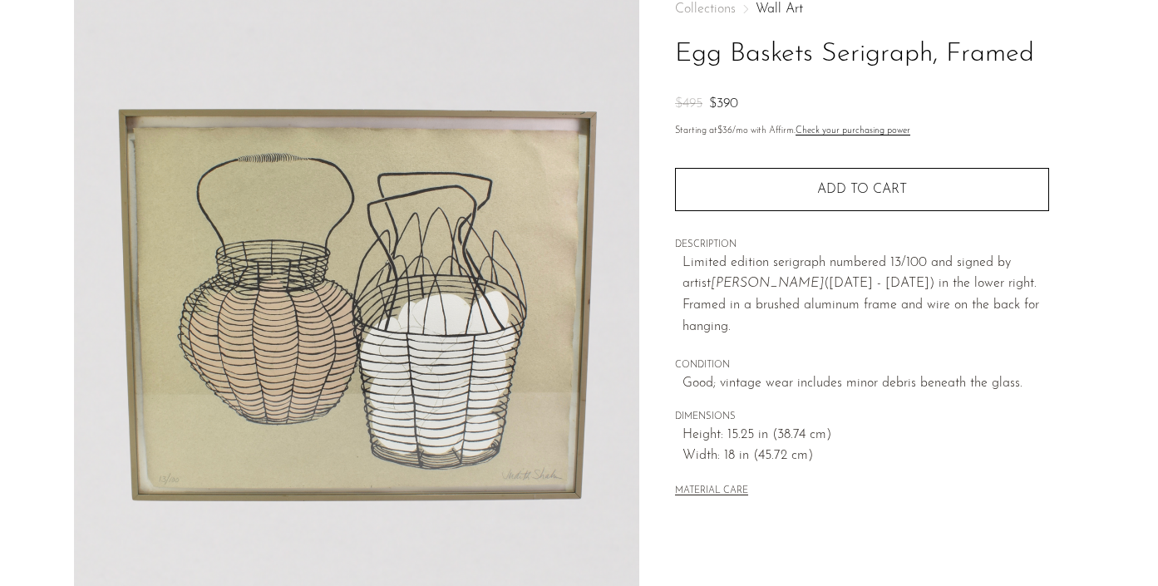
scroll to position [0, 0]
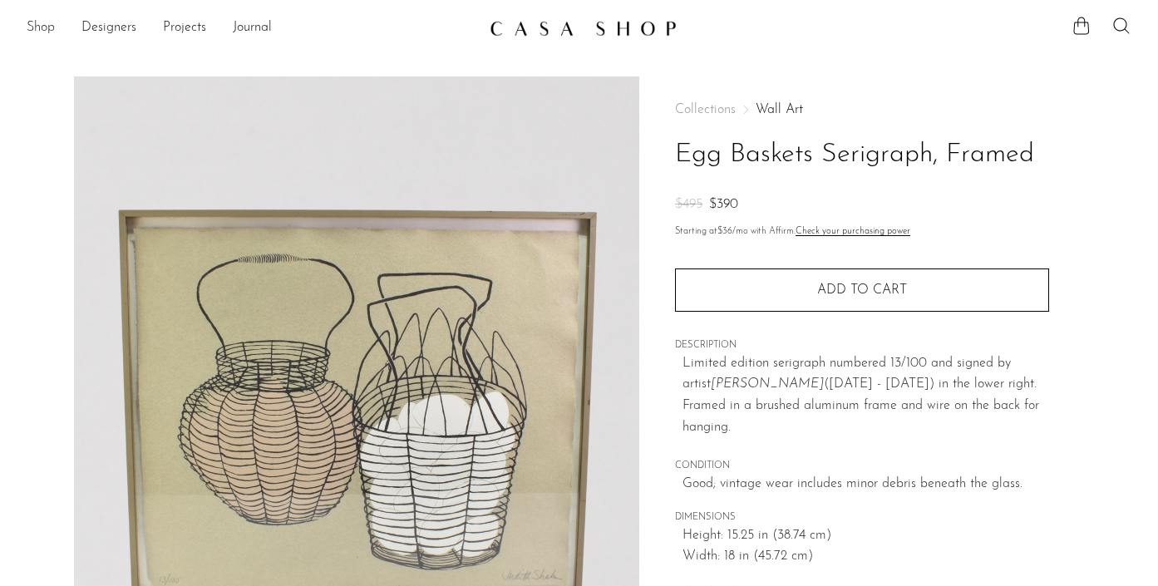
click at [43, 31] on link "Shop" at bounding box center [41, 28] width 28 height 22
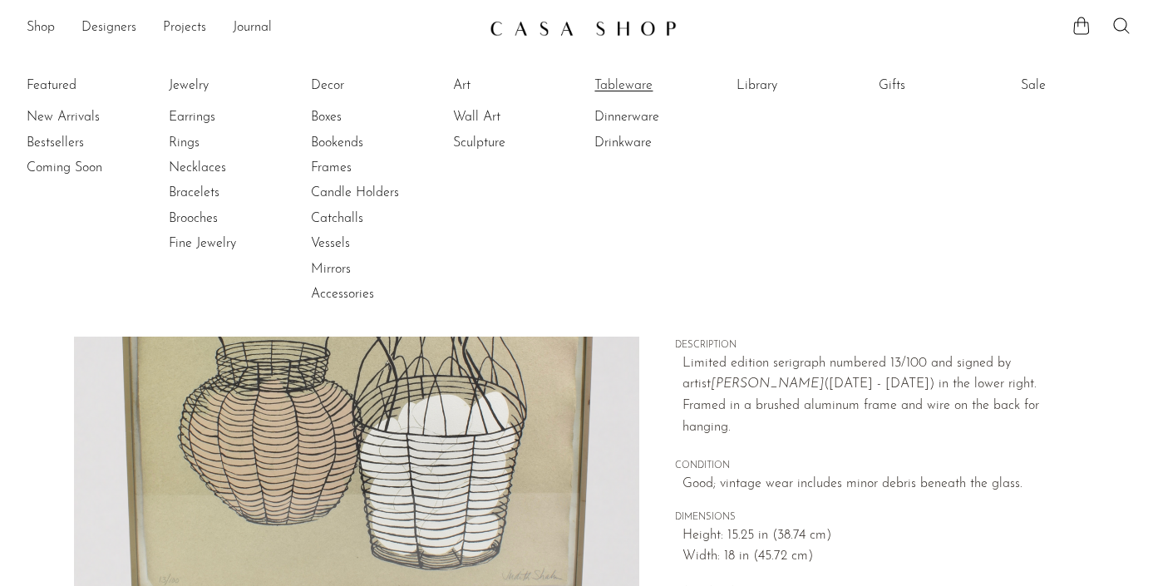
click at [632, 84] on link "Tableware" at bounding box center [657, 86] width 125 height 18
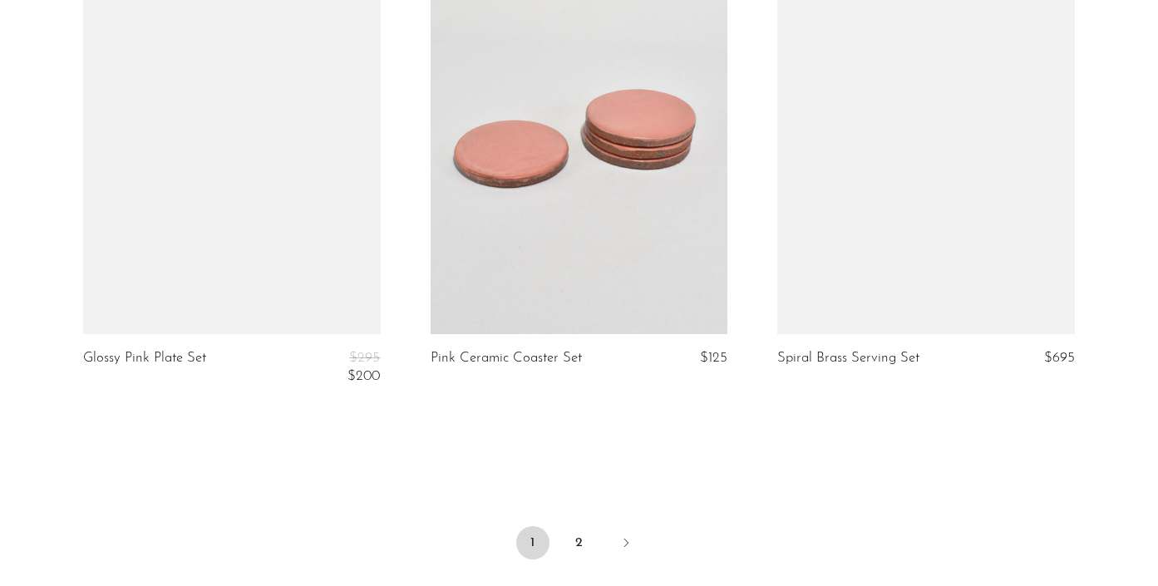
scroll to position [5693, 0]
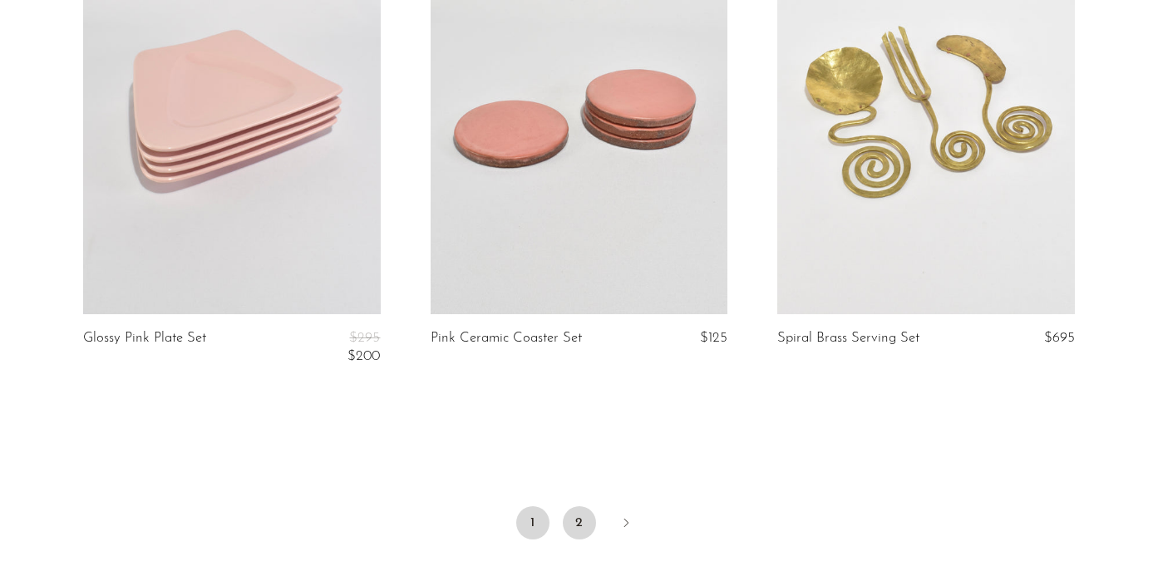
click at [577, 526] on link "2" at bounding box center [579, 522] width 33 height 33
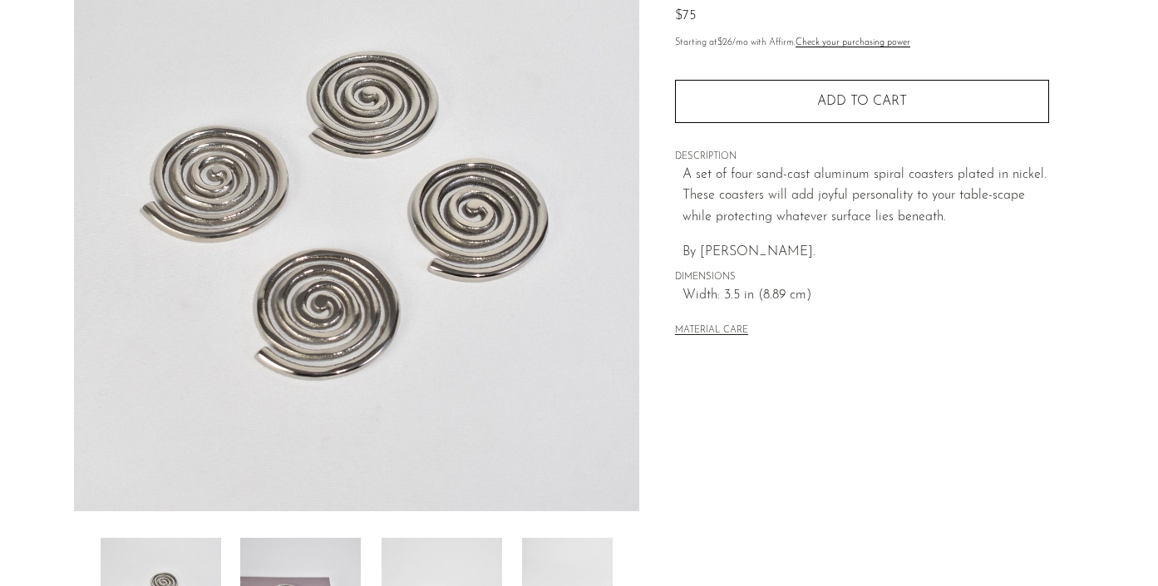
scroll to position [454, 0]
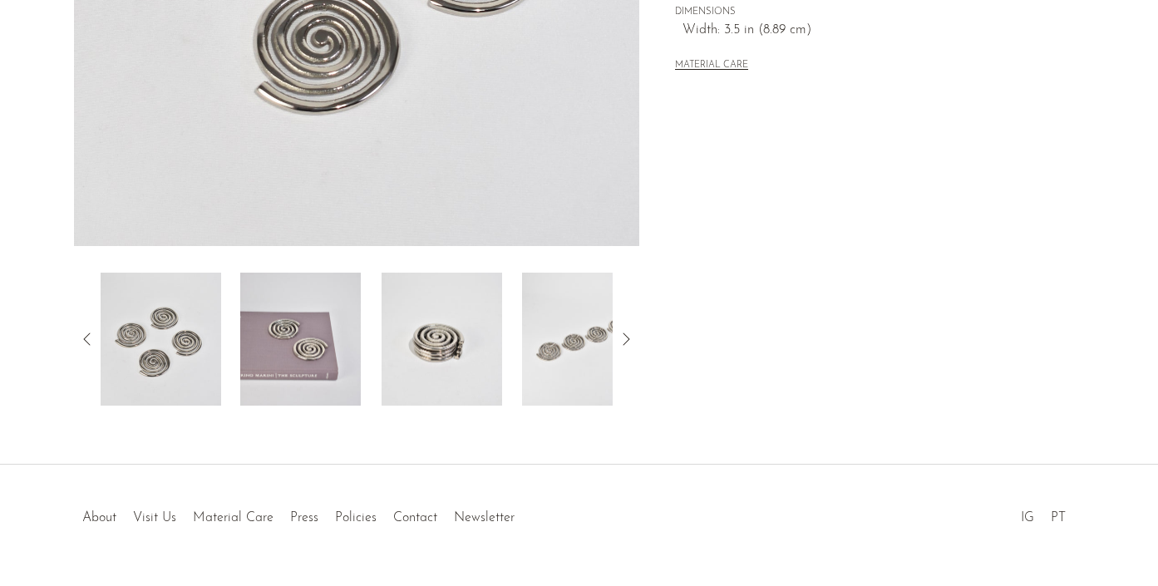
click at [343, 303] on img at bounding box center [300, 339] width 121 height 133
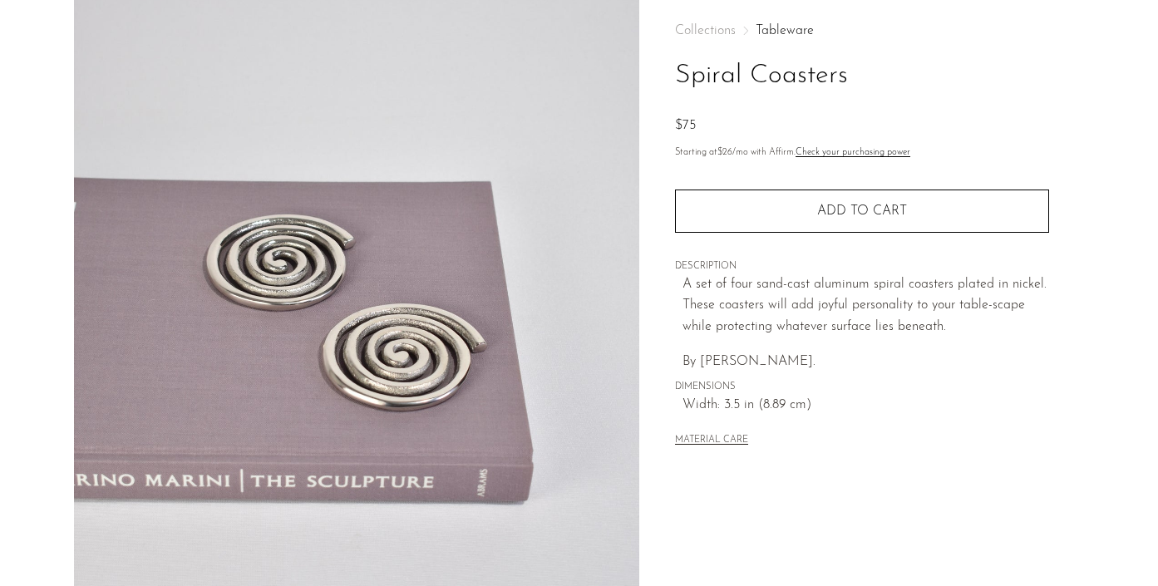
scroll to position [82, 0]
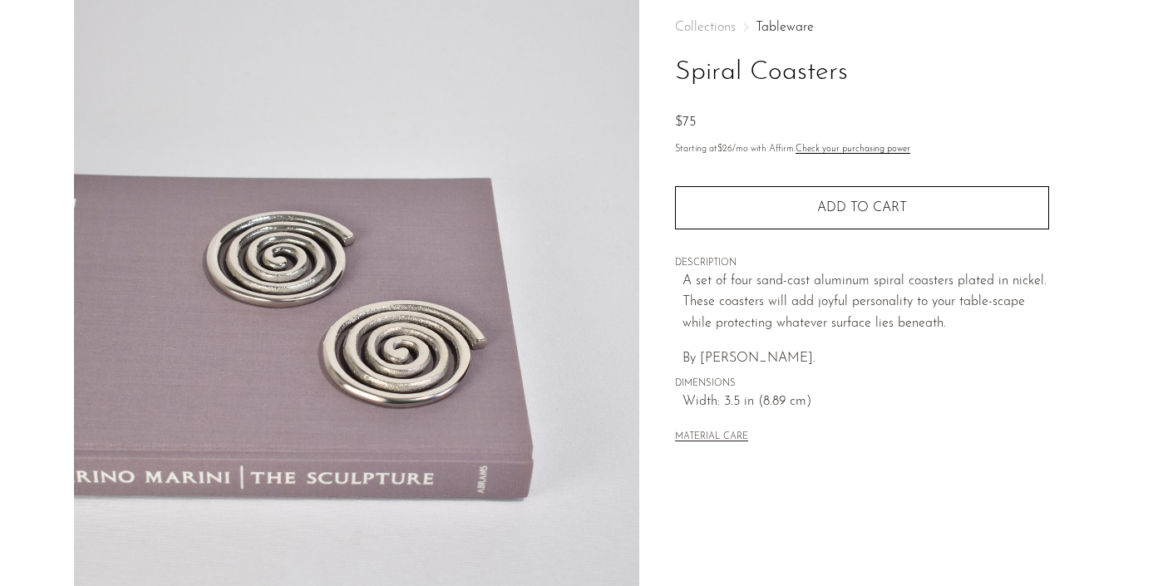
click at [724, 433] on button "MATERIAL CARE" at bounding box center [711, 438] width 73 height 12
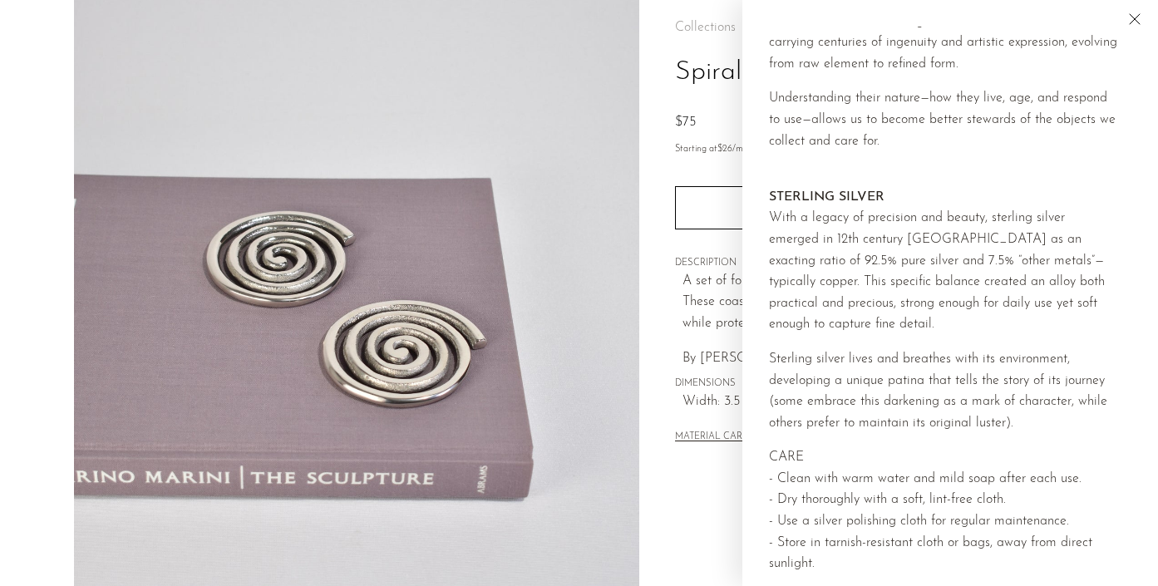
scroll to position [185, 0]
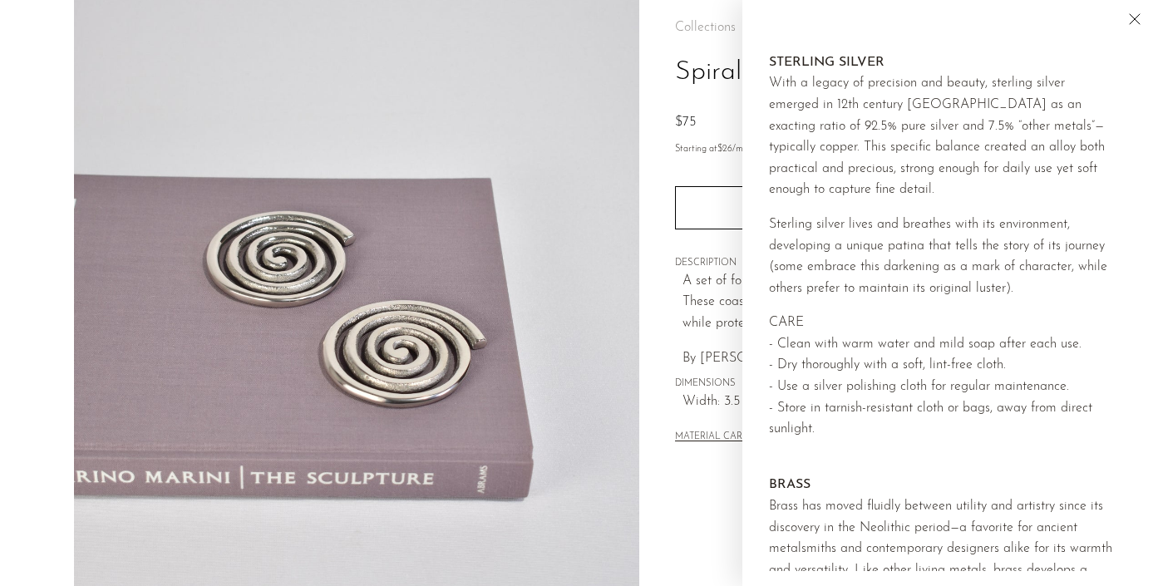
click at [716, 467] on div "Collections Tableware Spiral Coasters $75 Starting at $26 /mo with Affirm. Chec…" at bounding box center [862, 234] width 374 height 480
click at [699, 377] on span "DIMENSIONS" at bounding box center [862, 384] width 374 height 15
click at [1132, 17] on icon "Close" at bounding box center [1135, 19] width 20 height 20
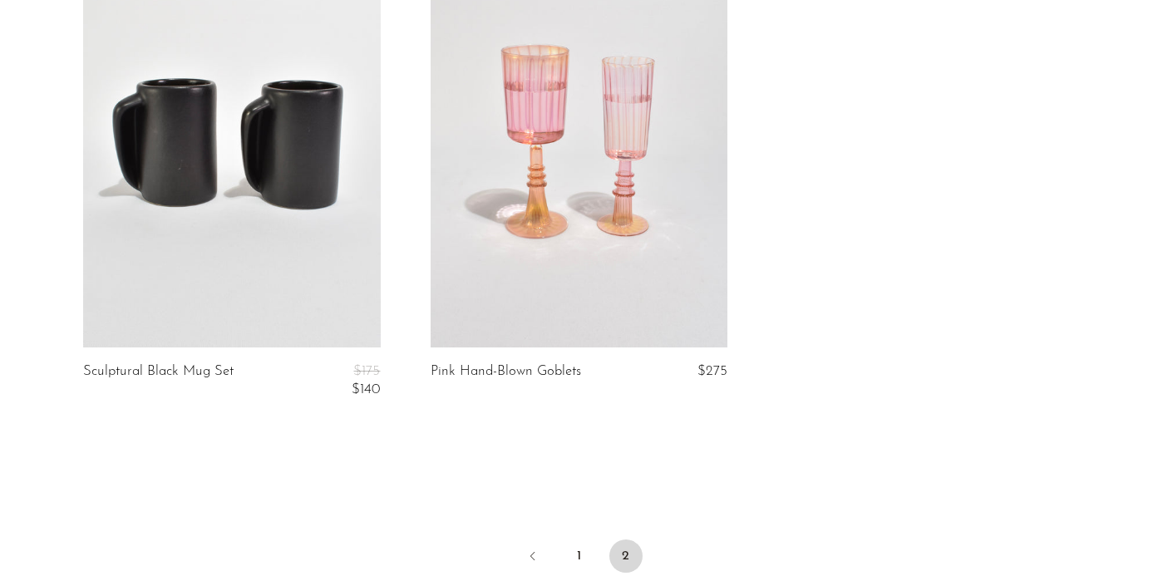
scroll to position [944, 0]
